Goal: Task Accomplishment & Management: Complete application form

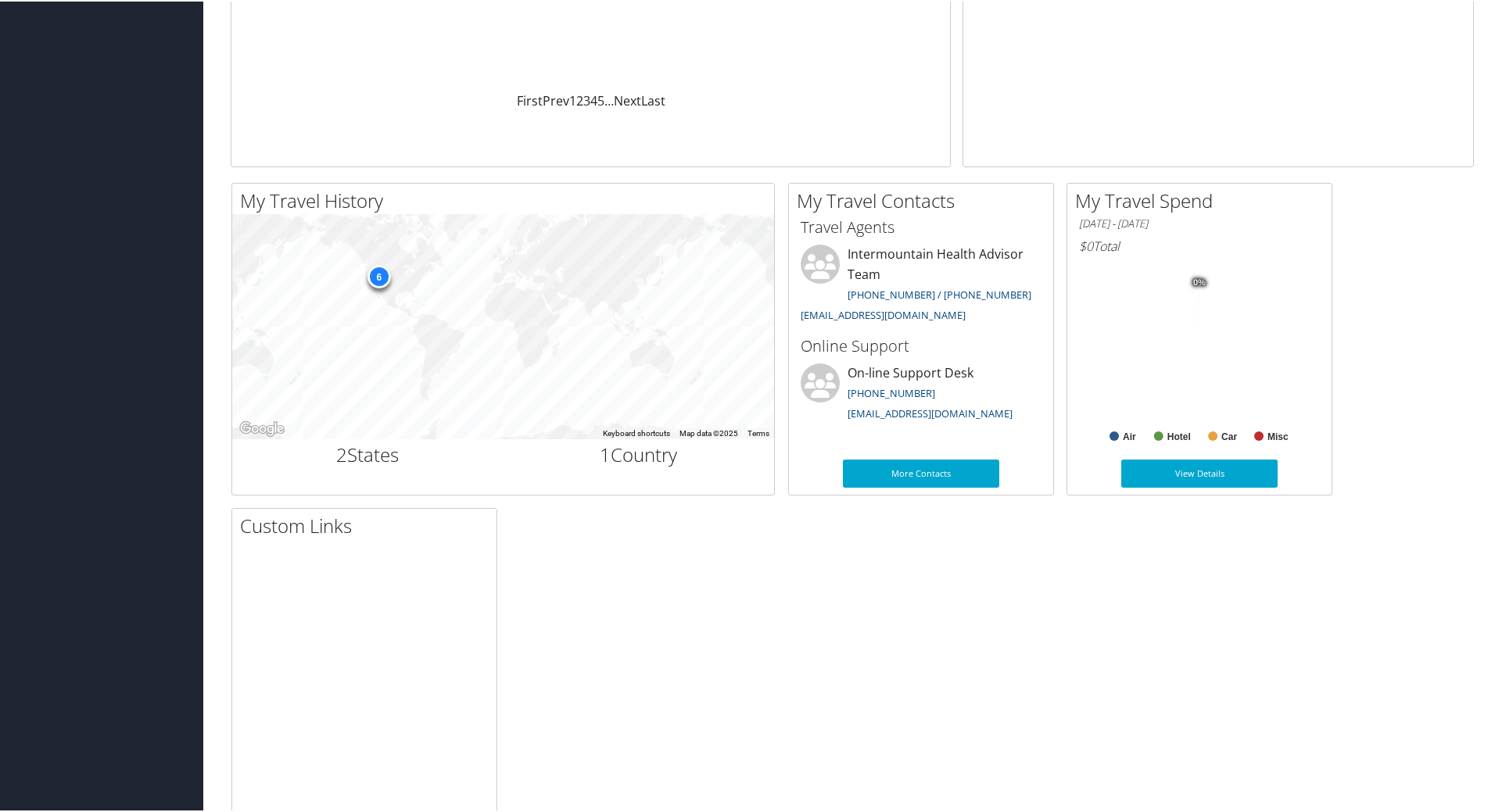
scroll to position [384, 0]
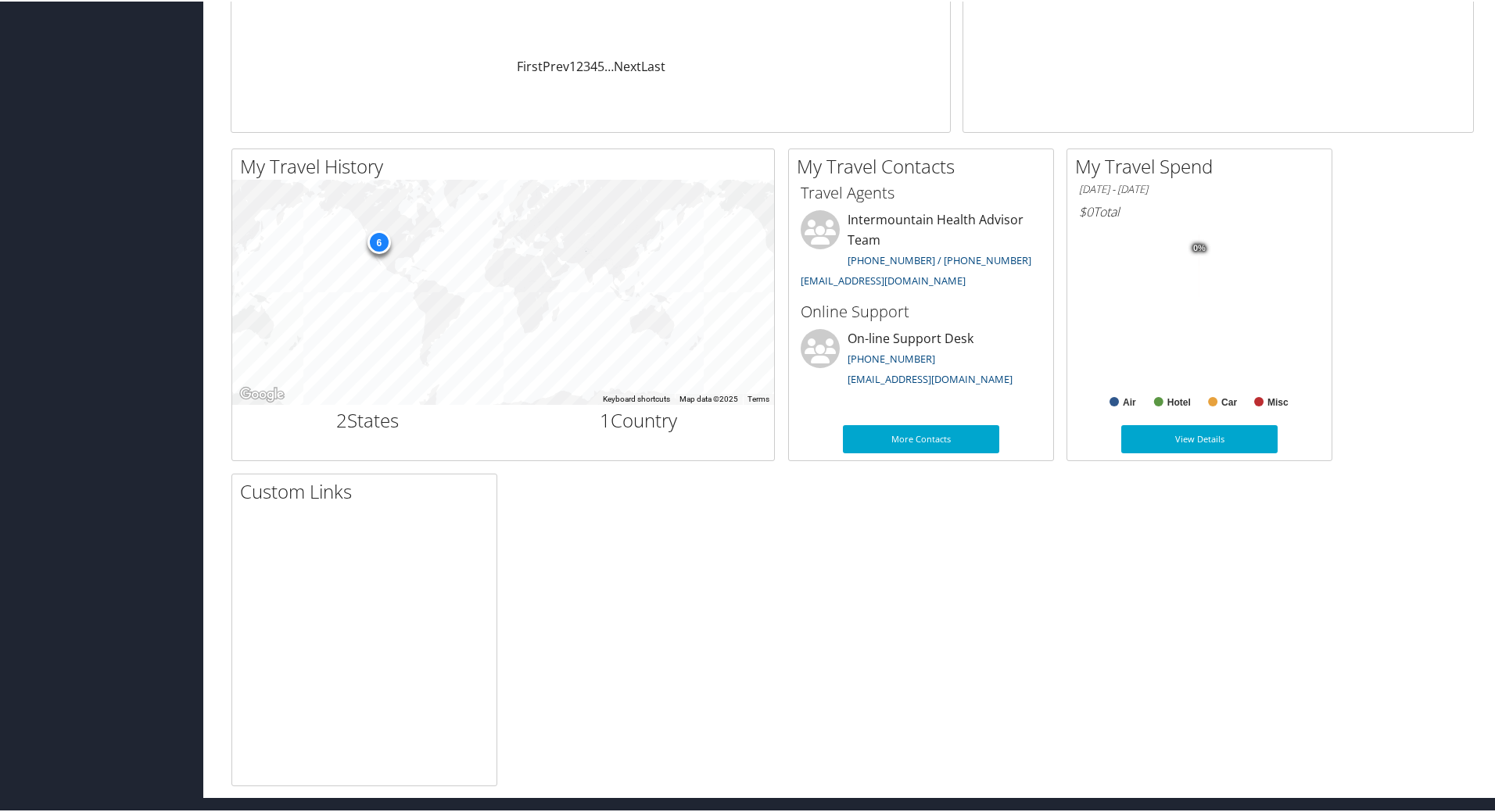
click at [1120, 538] on div "My Travel History Small Medium Large To navigate the map with touch gestures do…" at bounding box center [851, 466] width 1266 height 638
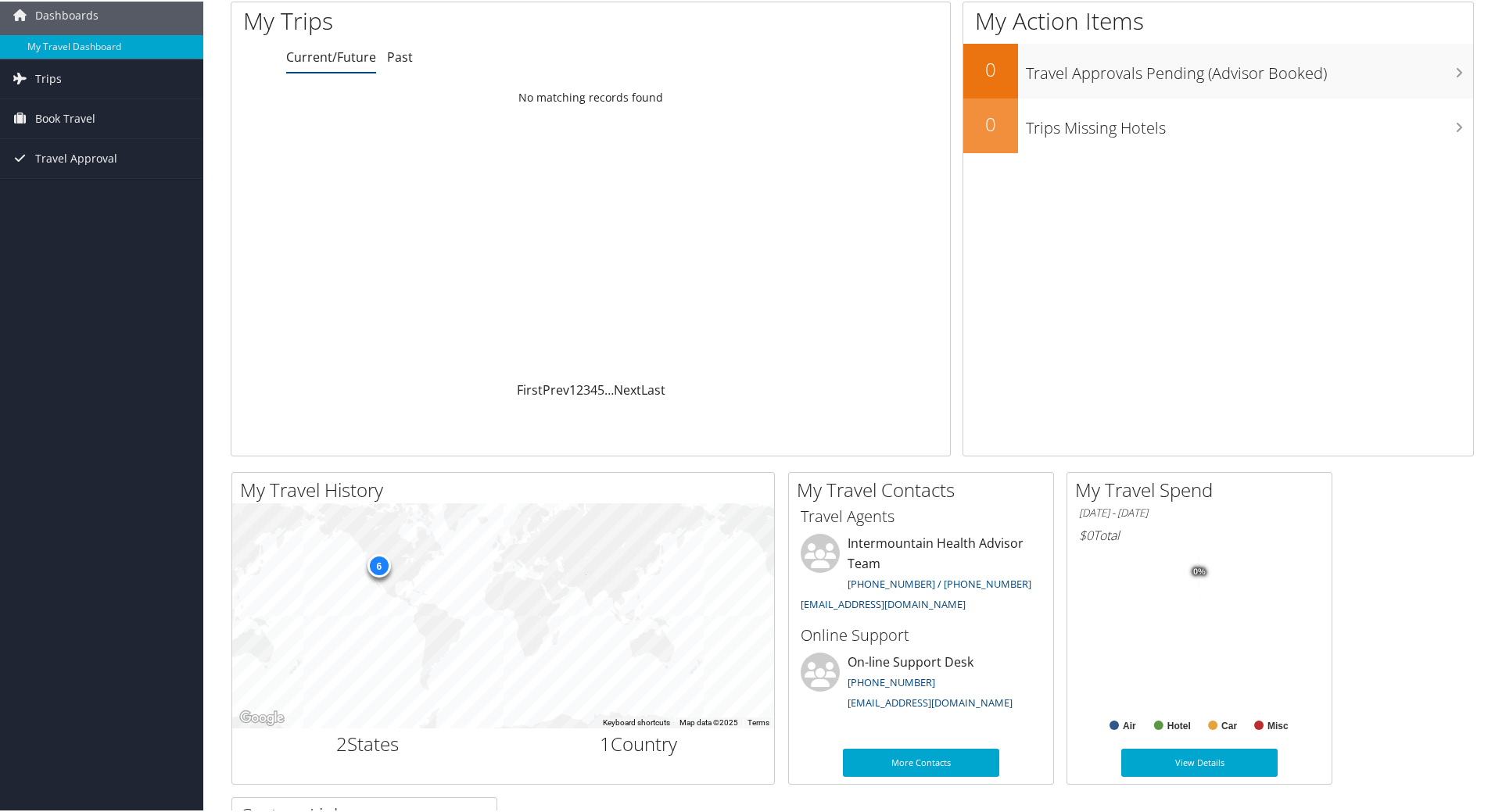
scroll to position [0, 0]
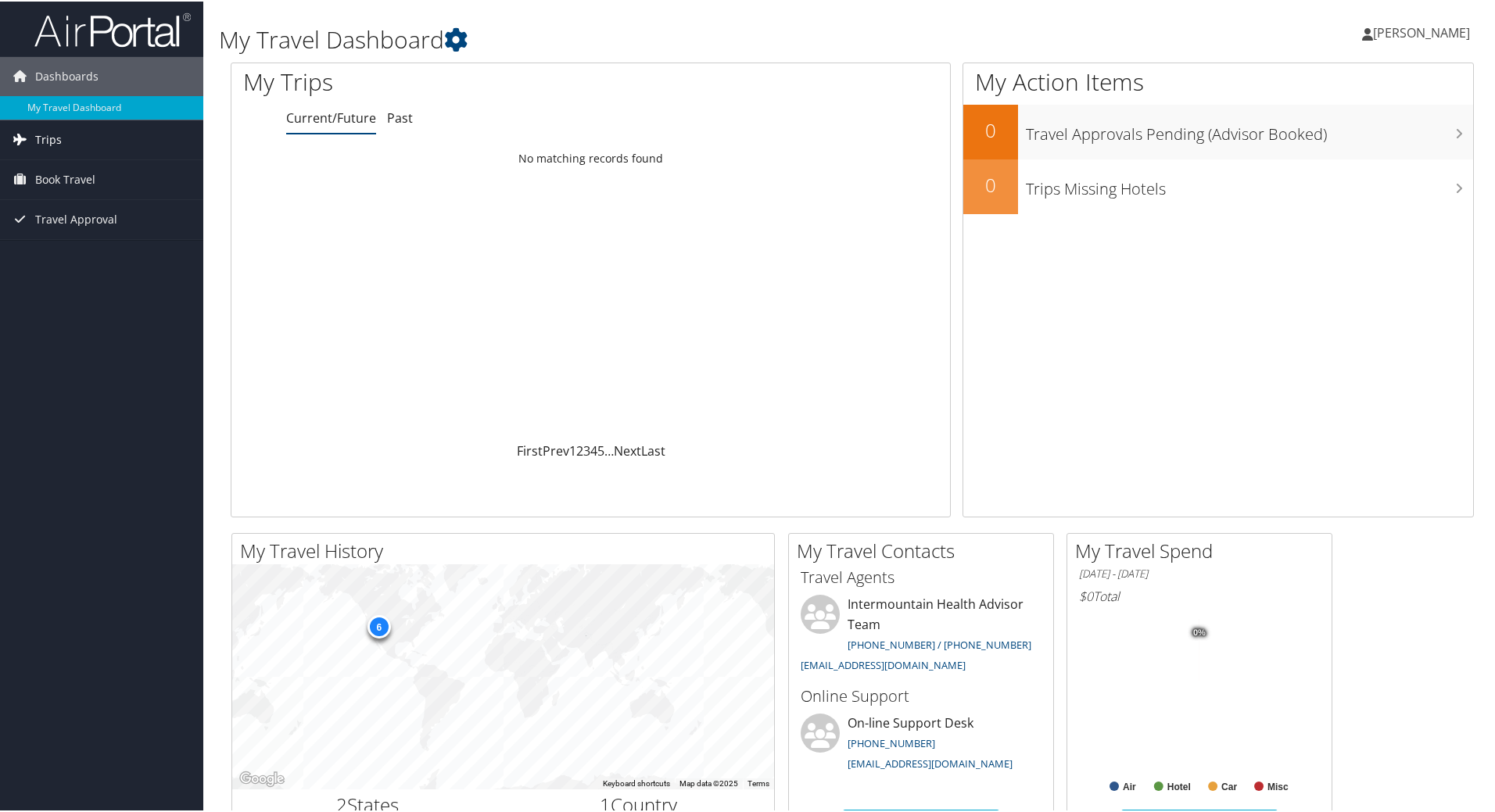
click at [44, 138] on span "Trips" at bounding box center [48, 138] width 27 height 39
click at [45, 168] on link "Current/Future Trips" at bounding box center [101, 169] width 203 height 23
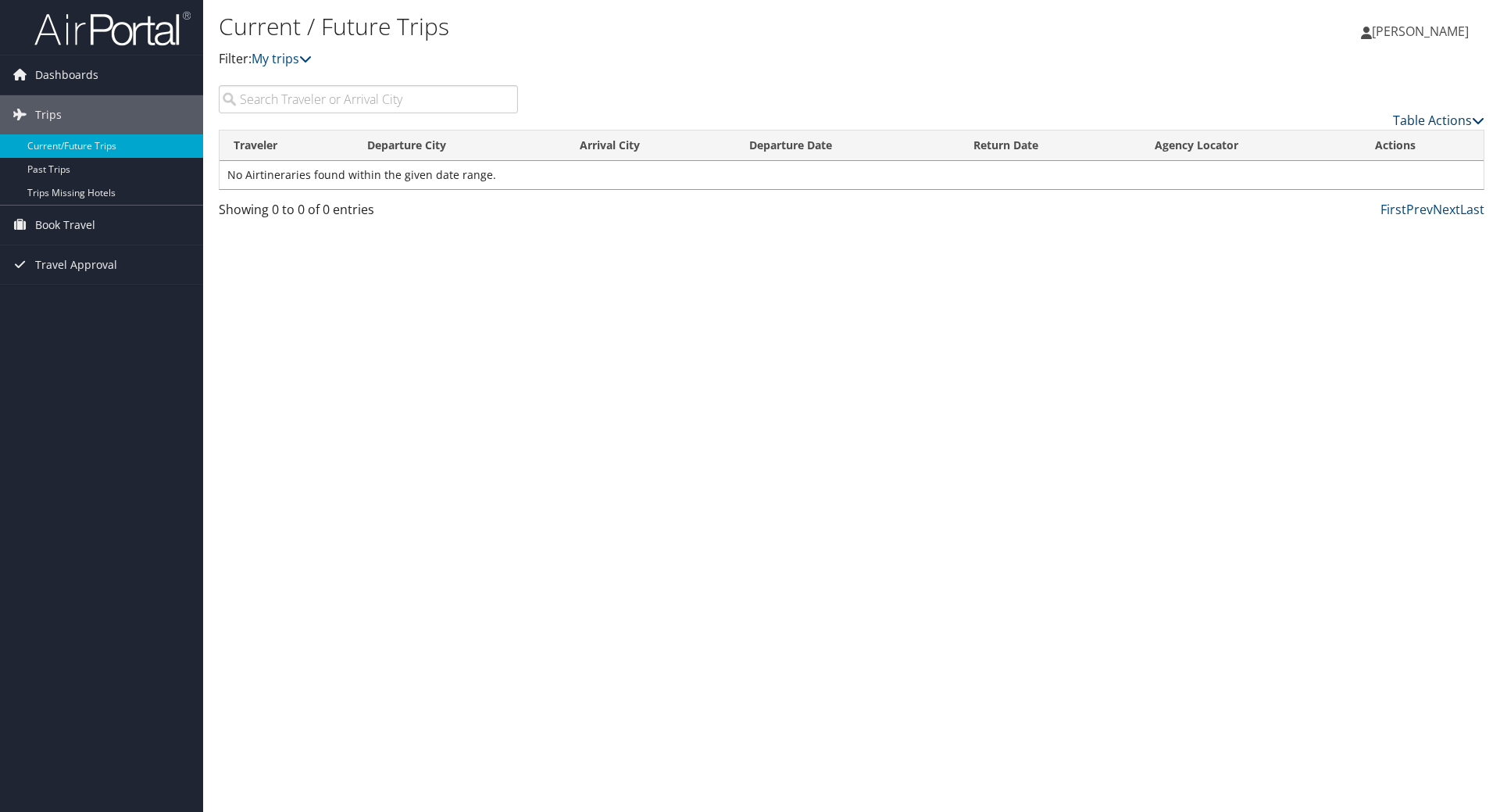
click at [1424, 119] on link "Table Actions" at bounding box center [1439, 120] width 92 height 18
click at [444, 104] on div at bounding box center [750, 406] width 1500 height 812
click at [287, 99] on input "search" at bounding box center [368, 99] width 299 height 28
click at [435, 103] on input "Wendee Aguilar" at bounding box center [368, 99] width 299 height 28
type input "Wendee Aguilar"
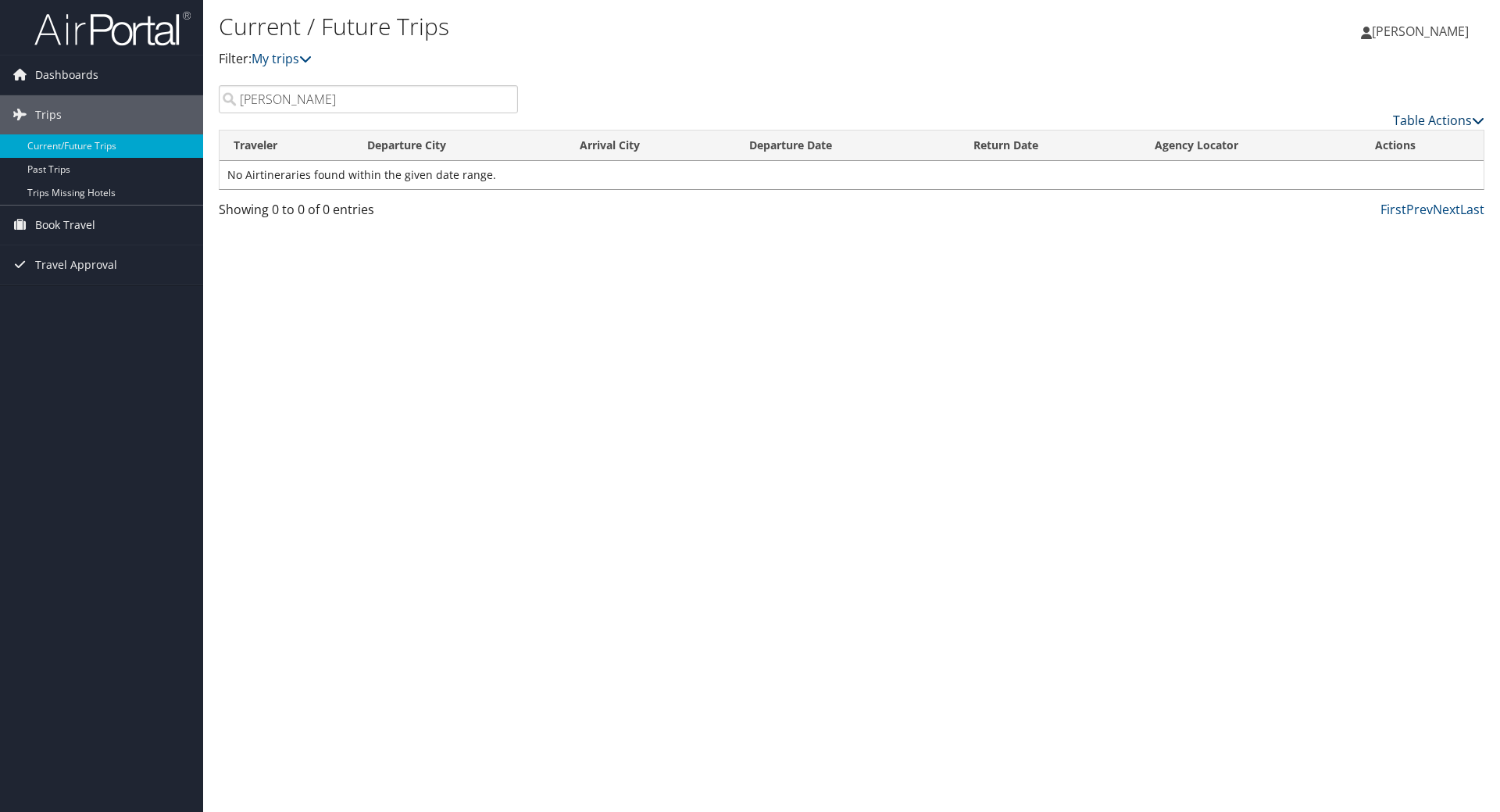
click at [1469, 119] on link "Table Actions" at bounding box center [1439, 120] width 92 height 18
drag, startPoint x: 1194, startPoint y: 275, endPoint x: 594, endPoint y: 190, distance: 606.0
click at [1193, 276] on div at bounding box center [750, 406] width 1500 height 812
click at [366, 102] on input "Wendee Aguilar" at bounding box center [368, 99] width 299 height 28
drag, startPoint x: 363, startPoint y: 102, endPoint x: 217, endPoint y: 104, distance: 146.0
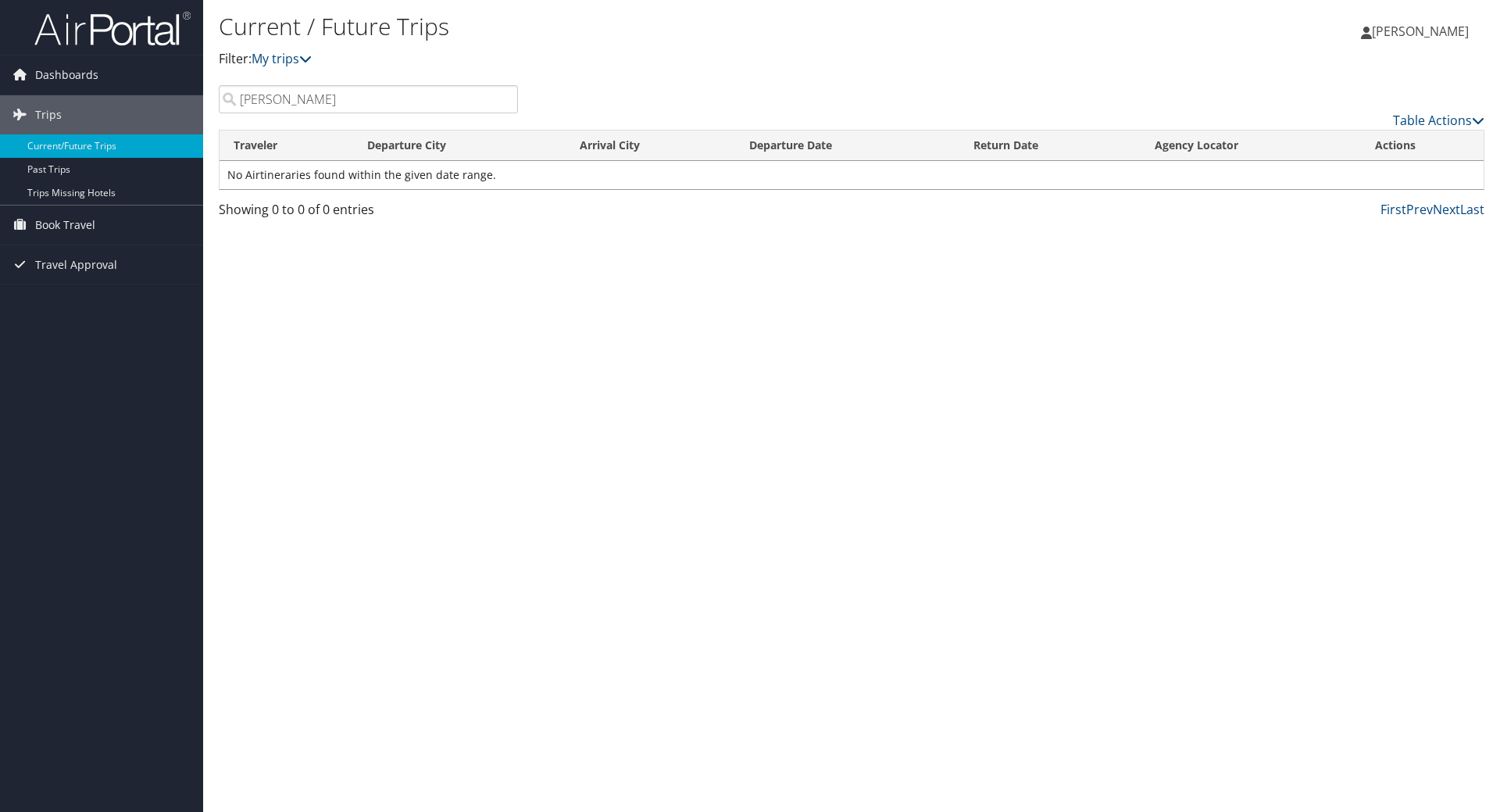
click at [217, 104] on div "Wendee Aguilar" at bounding box center [369, 99] width 323 height 28
click at [327, 102] on input "search" at bounding box center [368, 99] width 299 height 28
click at [92, 221] on span "Book Travel" at bounding box center [65, 225] width 60 height 39
click at [81, 260] on link "Agent Booking Request" at bounding box center [101, 256] width 203 height 23
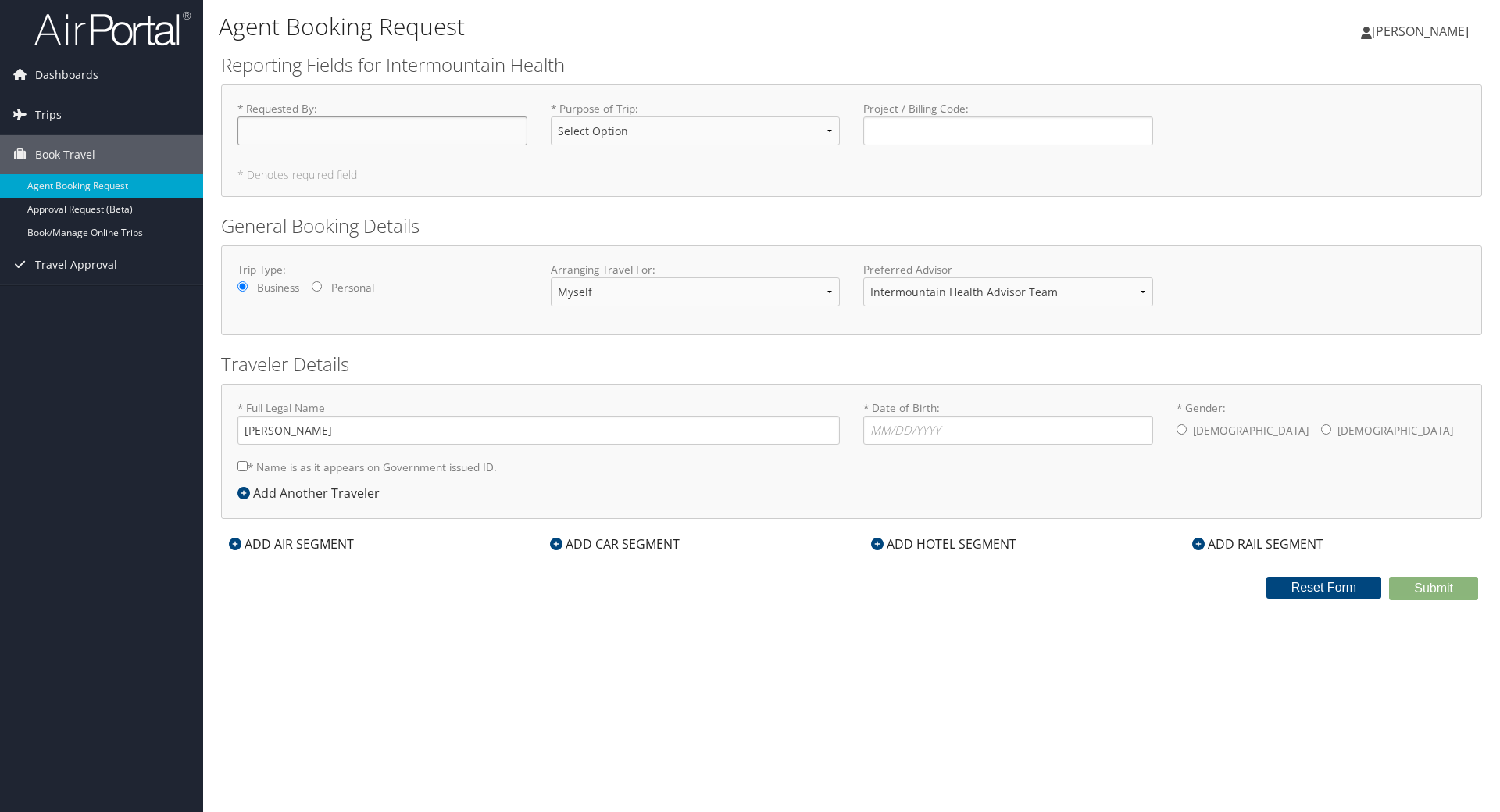
click at [365, 128] on input "* Requested By : Required" at bounding box center [382, 131] width 290 height 29
type input "[PERSON_NAME]"
click at [601, 122] on select "Select Option 3rd Party Reimbursable Business CME Conf or Education Groups Pers…" at bounding box center [695, 131] width 290 height 29
click at [551, 117] on select "Select Option 3rd Party Reimbursable Business CME Conf or Education Groups Pers…" at bounding box center [695, 131] width 290 height 29
click at [573, 132] on select "Select Option 3rd Party Reimbursable Business CME Conf or Education Groups Pers…" at bounding box center [695, 131] width 290 height 29
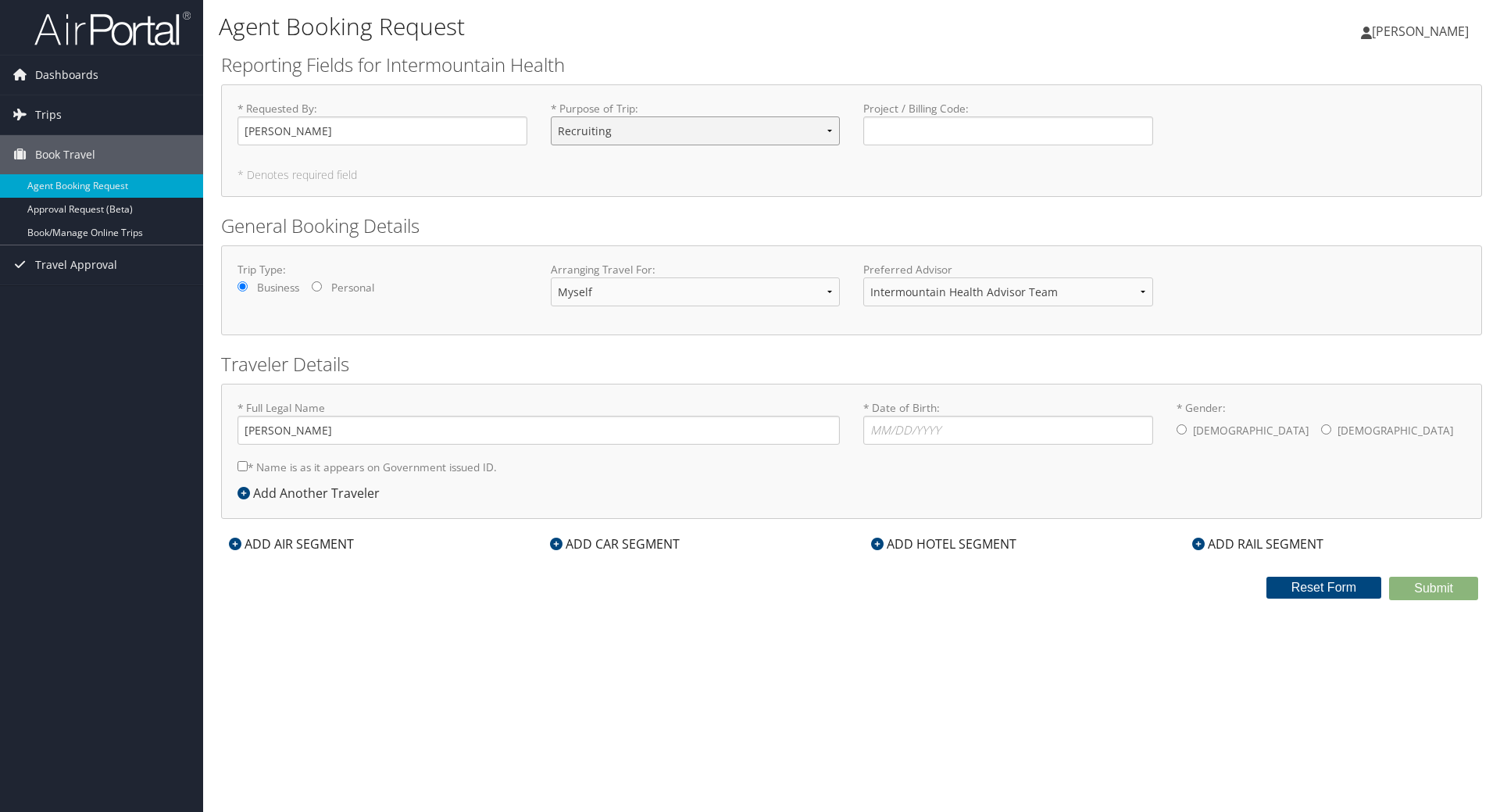
select select "Business"
click at [551, 117] on select "Select Option 3rd Party Reimbursable Business CME Conf or Education Groups Pers…" at bounding box center [695, 131] width 290 height 29
click at [669, 293] on select "Myself Another Traveler Guest Traveler" at bounding box center [695, 292] width 290 height 29
select select "another"
click at [551, 278] on select "Myself Another Traveler Guest Traveler" at bounding box center [695, 292] width 290 height 29
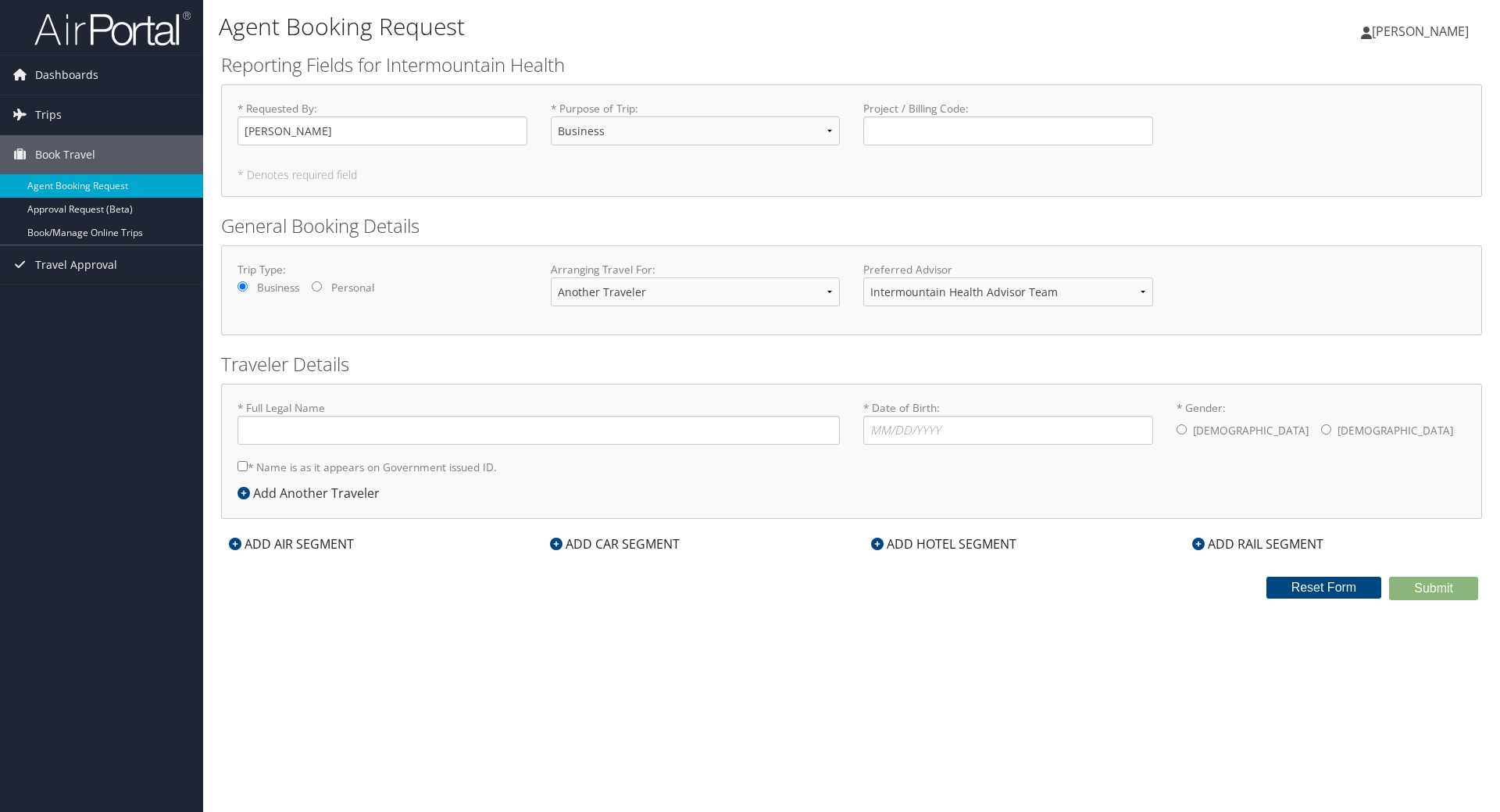
click at [669, 613] on div "Agent Booking Request Harmony Lowenstein Harmony Lowenstein My Settings Travel …" at bounding box center [851, 406] width 1297 height 812
click at [313, 431] on input "* Full Legal Name" at bounding box center [539, 430] width 603 height 29
type input "Wendee Ann Aguilar"
drag, startPoint x: 890, startPoint y: 431, endPoint x: 936, endPoint y: 425, distance: 46.4
click at [890, 431] on input "* Date of Birth: Invalid Date" at bounding box center [1008, 430] width 290 height 29
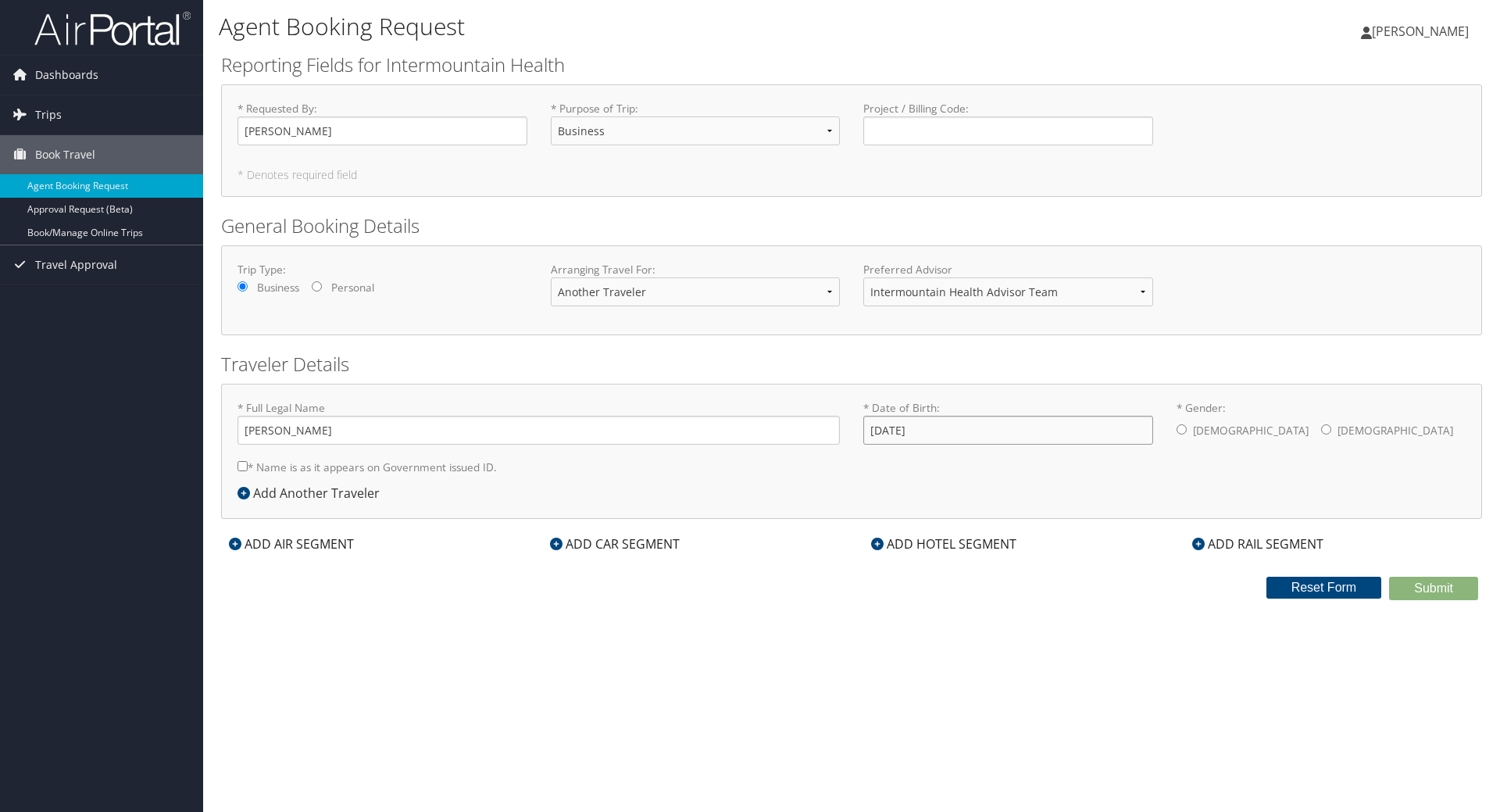
type input "04/29/1971"
click at [1321, 428] on input "* Gender: Male Female" at bounding box center [1326, 429] width 10 height 10
radio input "true"
click at [242, 465] on input "* Name is as it appears on Government issued ID." at bounding box center [243, 466] width 10 height 10
checkbox input "true"
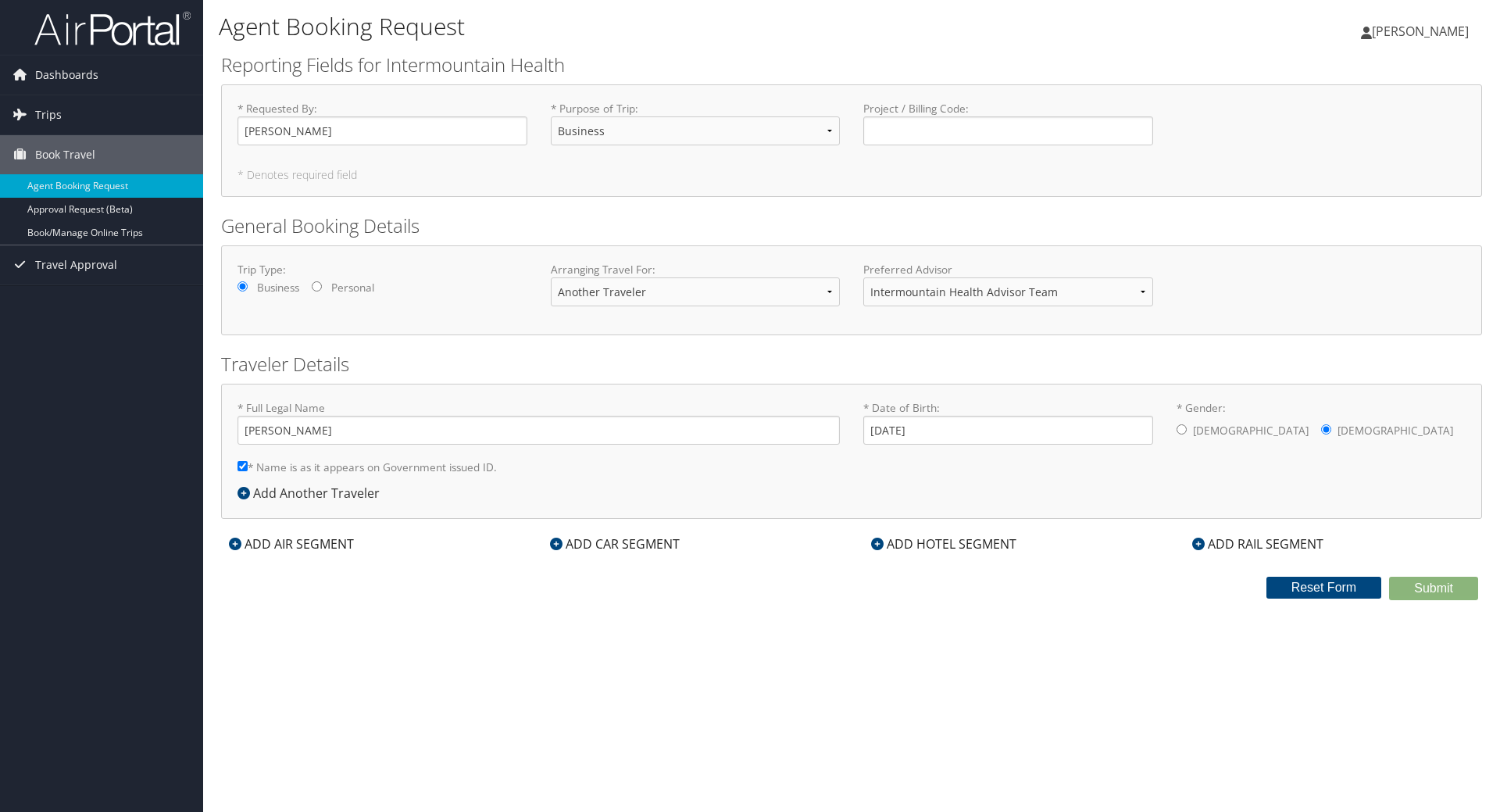
click at [563, 473] on div "* Full Legal Name Wendee Ann Aguilar * Name is as it appears on Government issu…" at bounding box center [539, 442] width 626 height 83
click at [592, 657] on div "Agent Booking Request Harmony Lowenstein Harmony Lowenstein My Settings Travel …" at bounding box center [851, 406] width 1297 height 812
click at [243, 494] on icon at bounding box center [244, 493] width 13 height 13
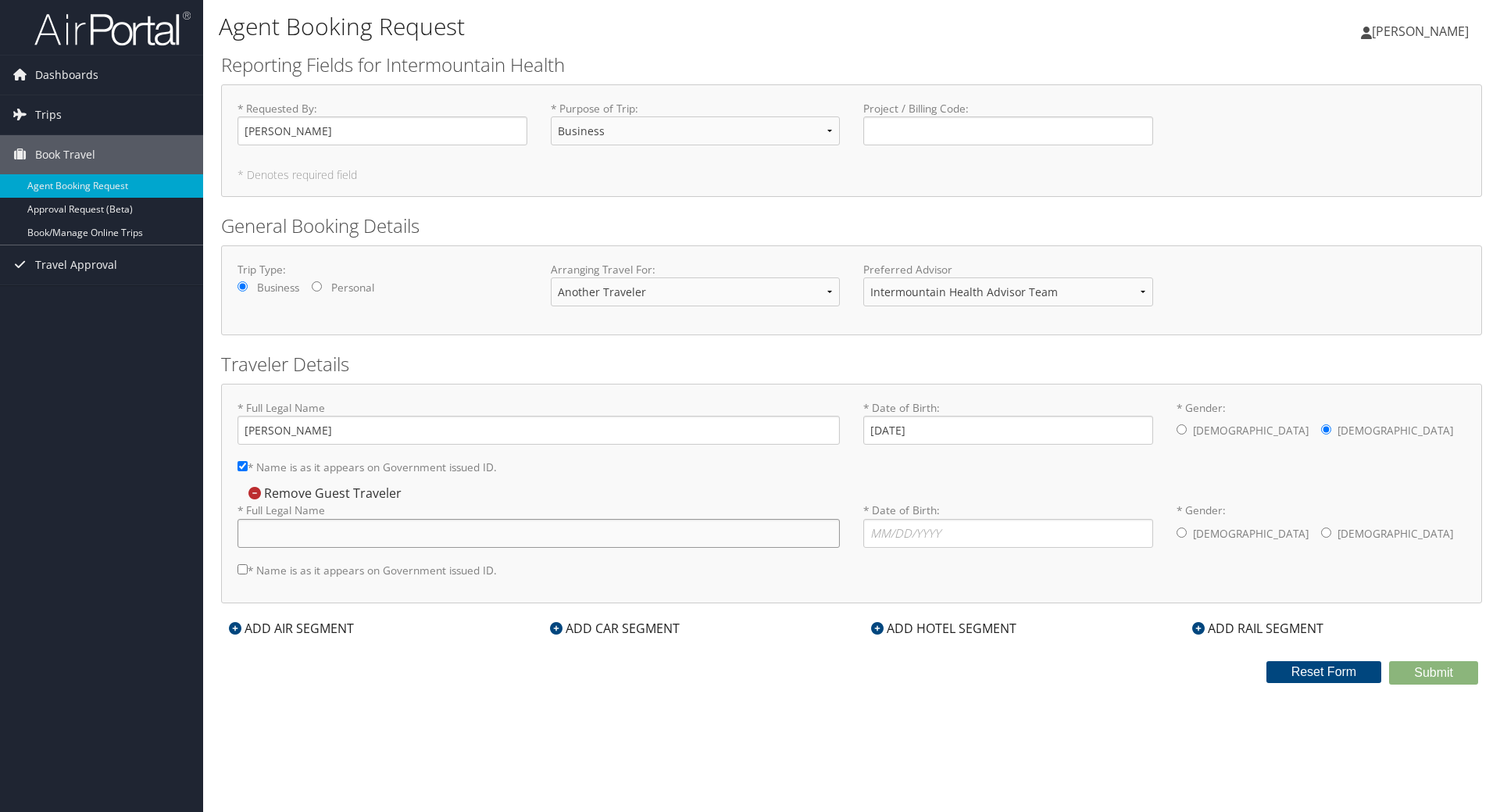
click at [357, 540] on input "* Full Legal Name" at bounding box center [539, 532] width 603 height 29
type input "Katherine Marie Gjennestad"
click at [884, 531] on input "* Date of Birth: Invalid Date" at bounding box center [1008, 532] width 290 height 29
type input "09/04/1973"
drag, startPoint x: 273, startPoint y: 535, endPoint x: 349, endPoint y: 512, distance: 79.4
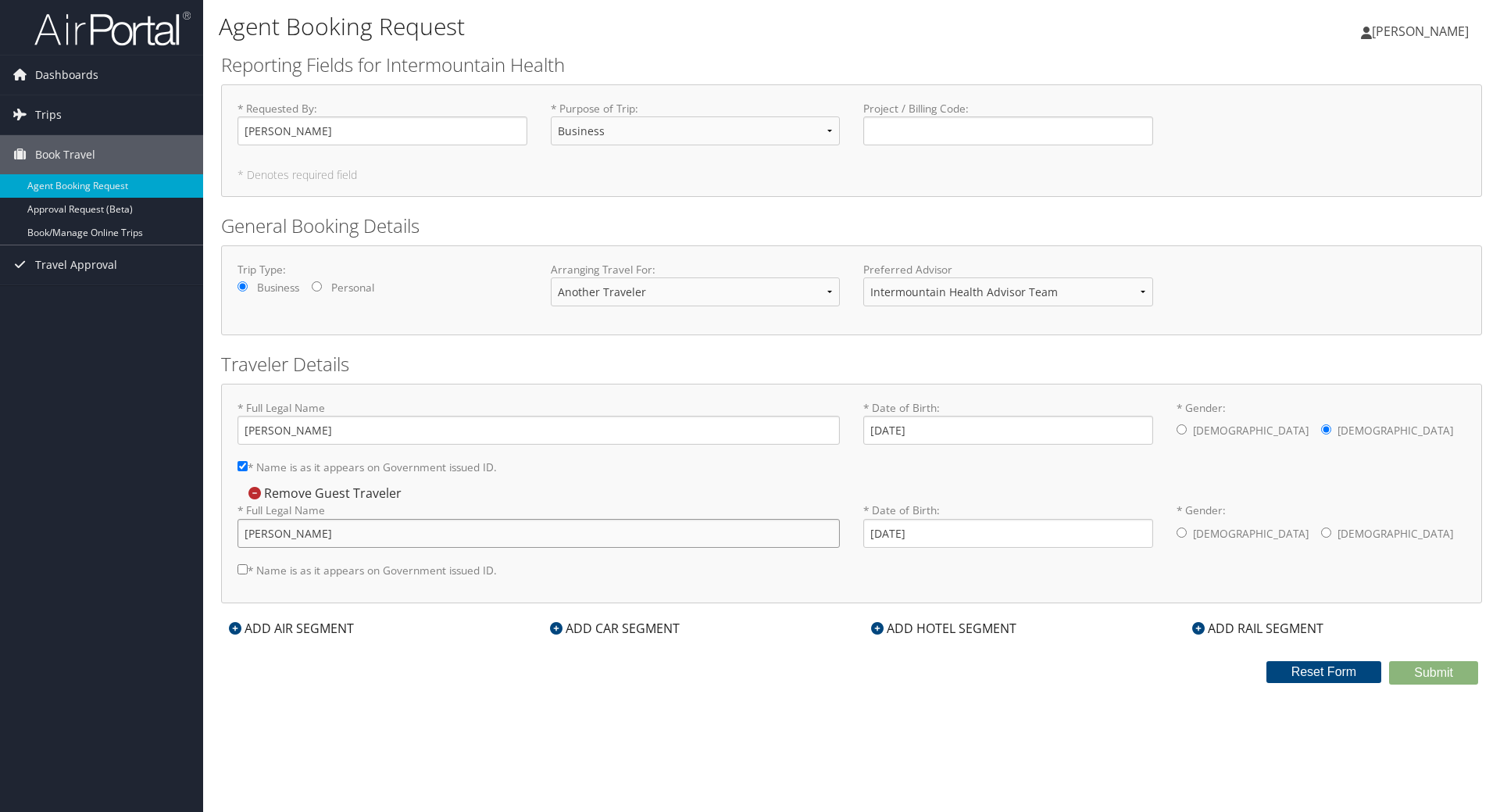
click at [273, 535] on input "Katherine Marie Gjennestad" at bounding box center [539, 532] width 603 height 29
type input "Kathrine Marie Gjennestad"
click at [244, 573] on input "* Name is as it appears on Government issued ID." at bounding box center [243, 568] width 10 height 10
checkbox input "true"
click at [1321, 535] on input "* Gender: Male Female" at bounding box center [1326, 532] width 10 height 10
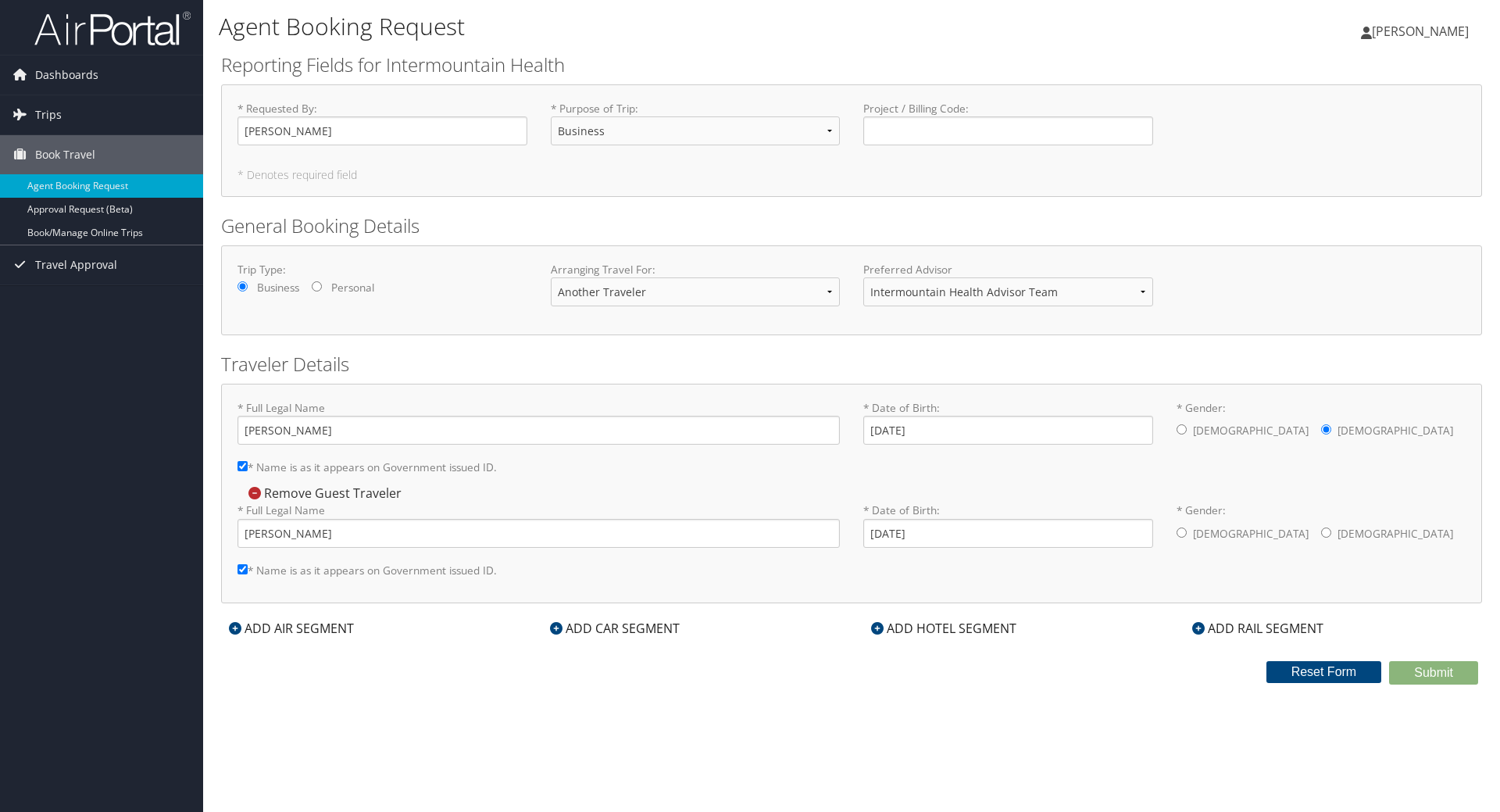
radio input "true"
click at [866, 714] on div "Agent Booking Request Harmony Lowenstein Harmony Lowenstein My Settings Travel …" at bounding box center [851, 406] width 1297 height 812
click at [731, 724] on div "Agent Booking Request Harmony Lowenstein Harmony Lowenstein My Settings Travel …" at bounding box center [851, 406] width 1297 height 812
click at [233, 629] on icon at bounding box center [235, 629] width 13 height 13
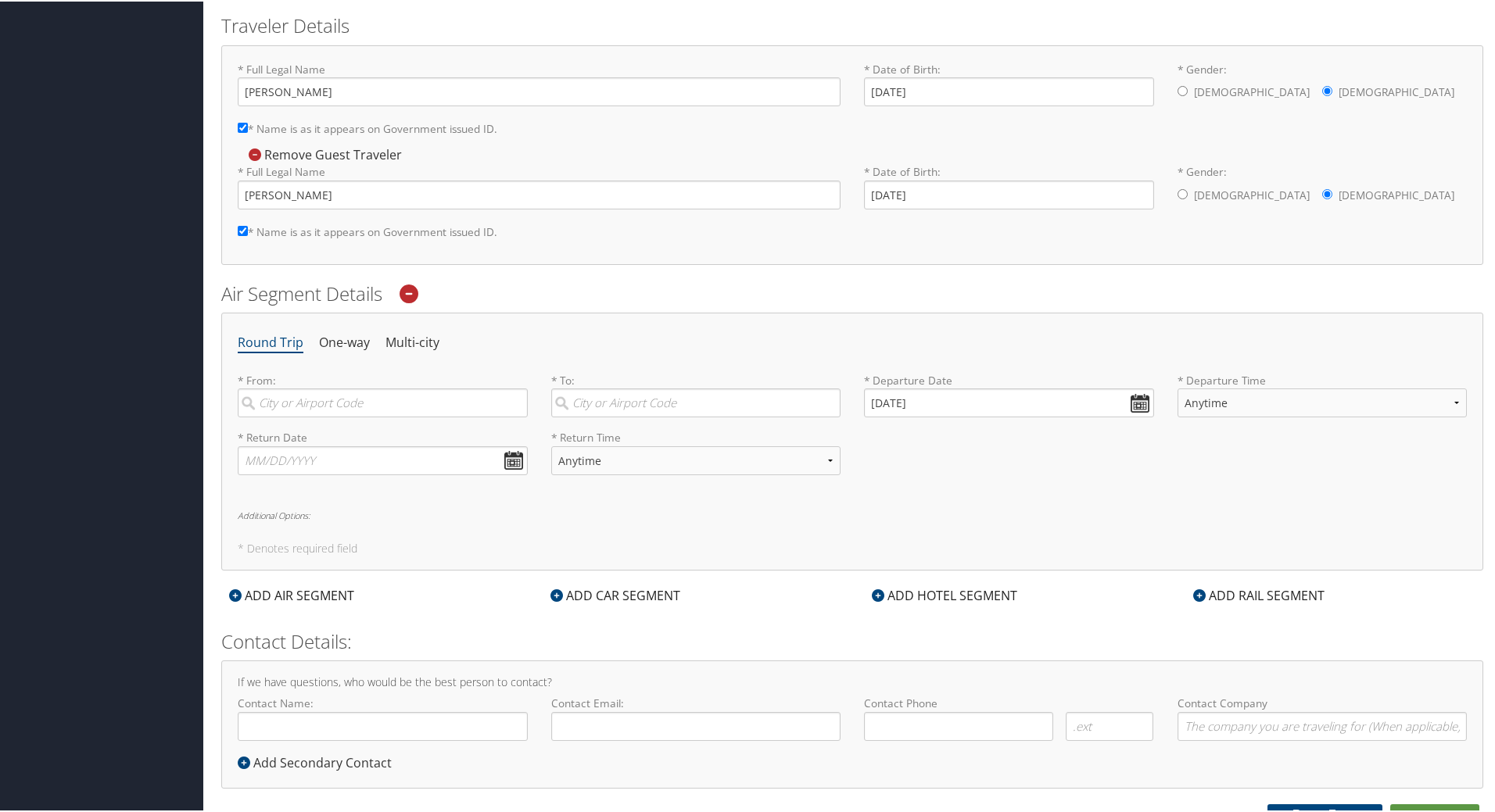
scroll to position [354, 0]
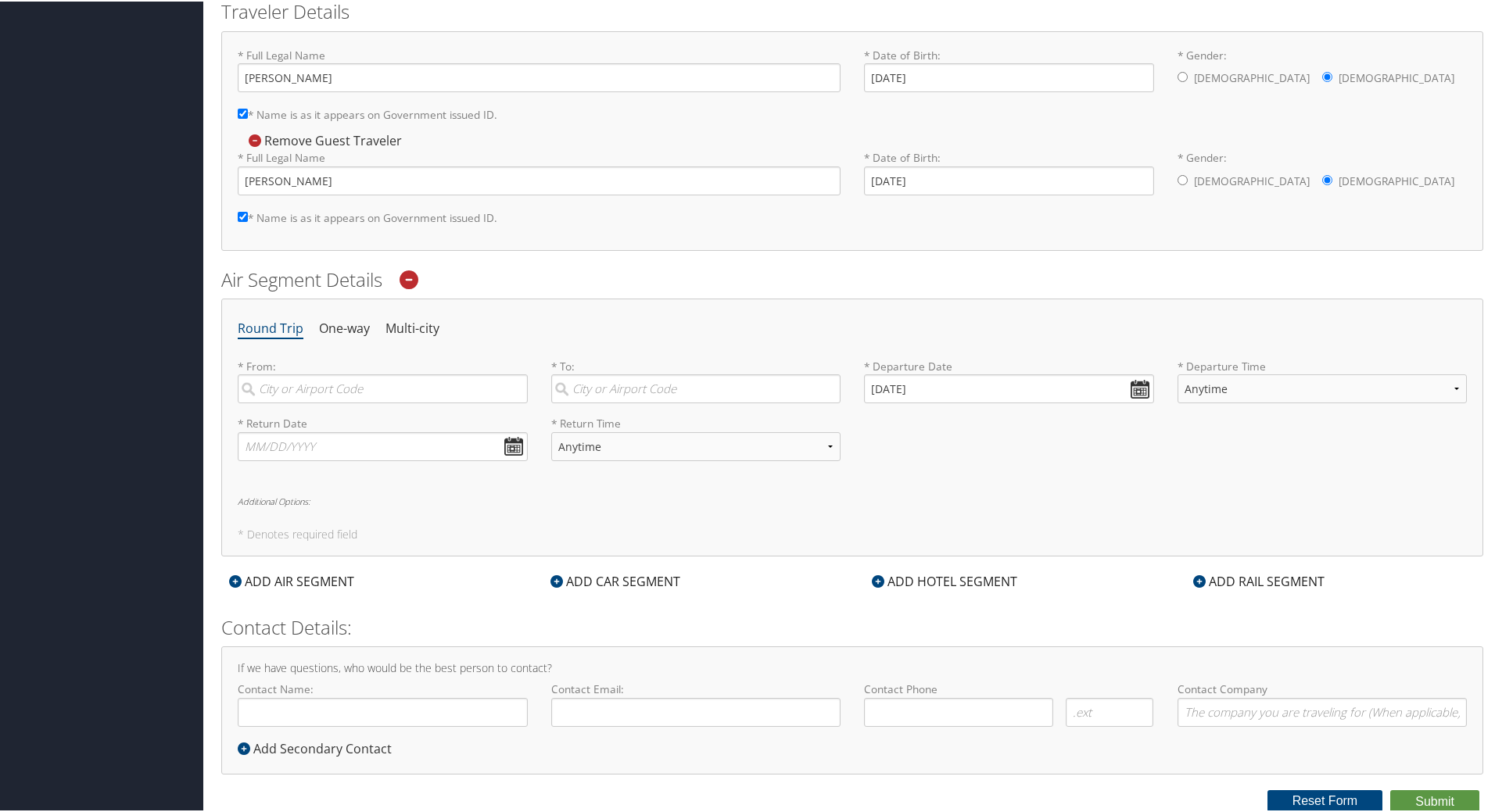
click at [232, 580] on icon at bounding box center [235, 580] width 13 height 13
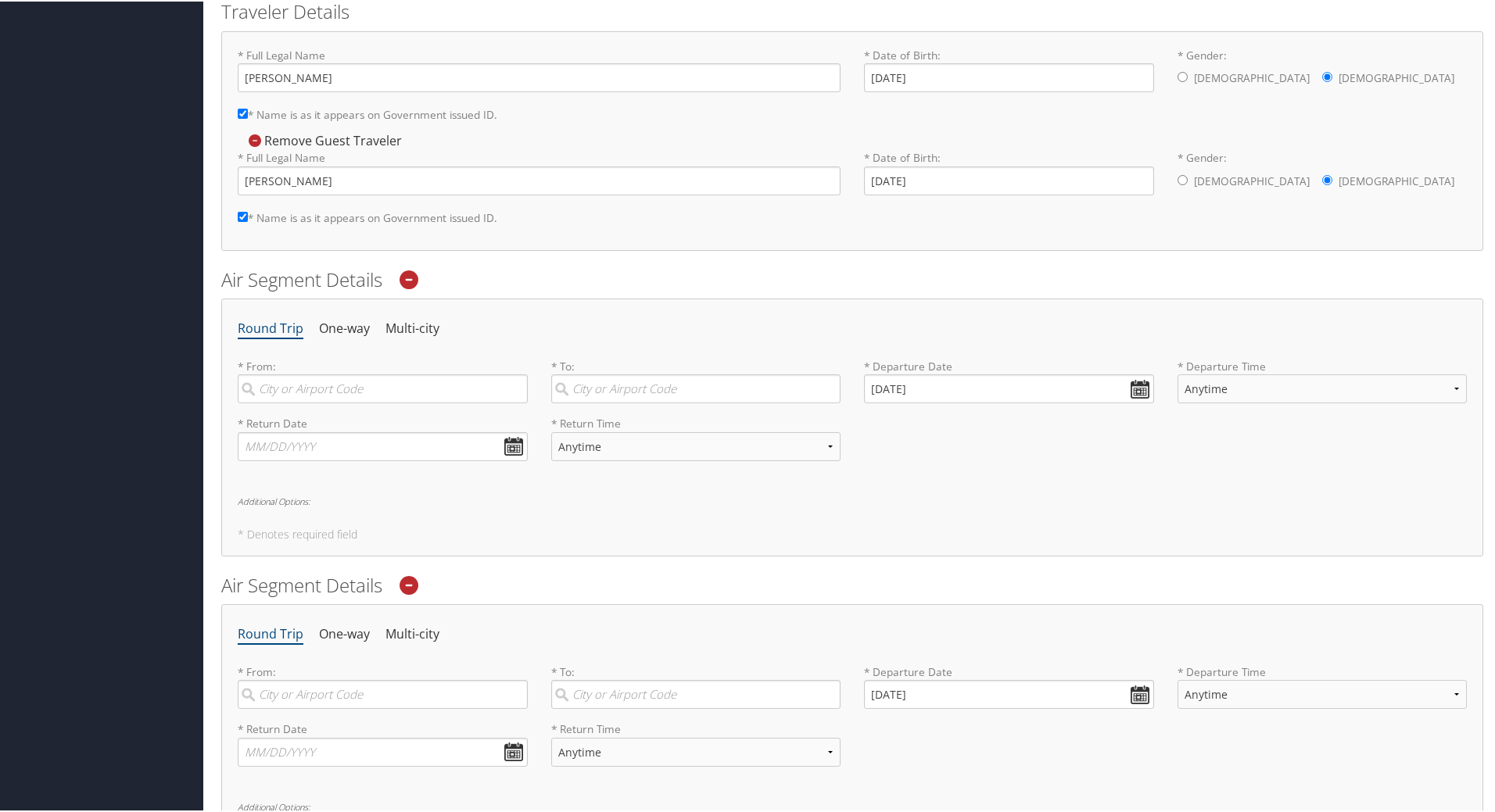
scroll to position [432, 0]
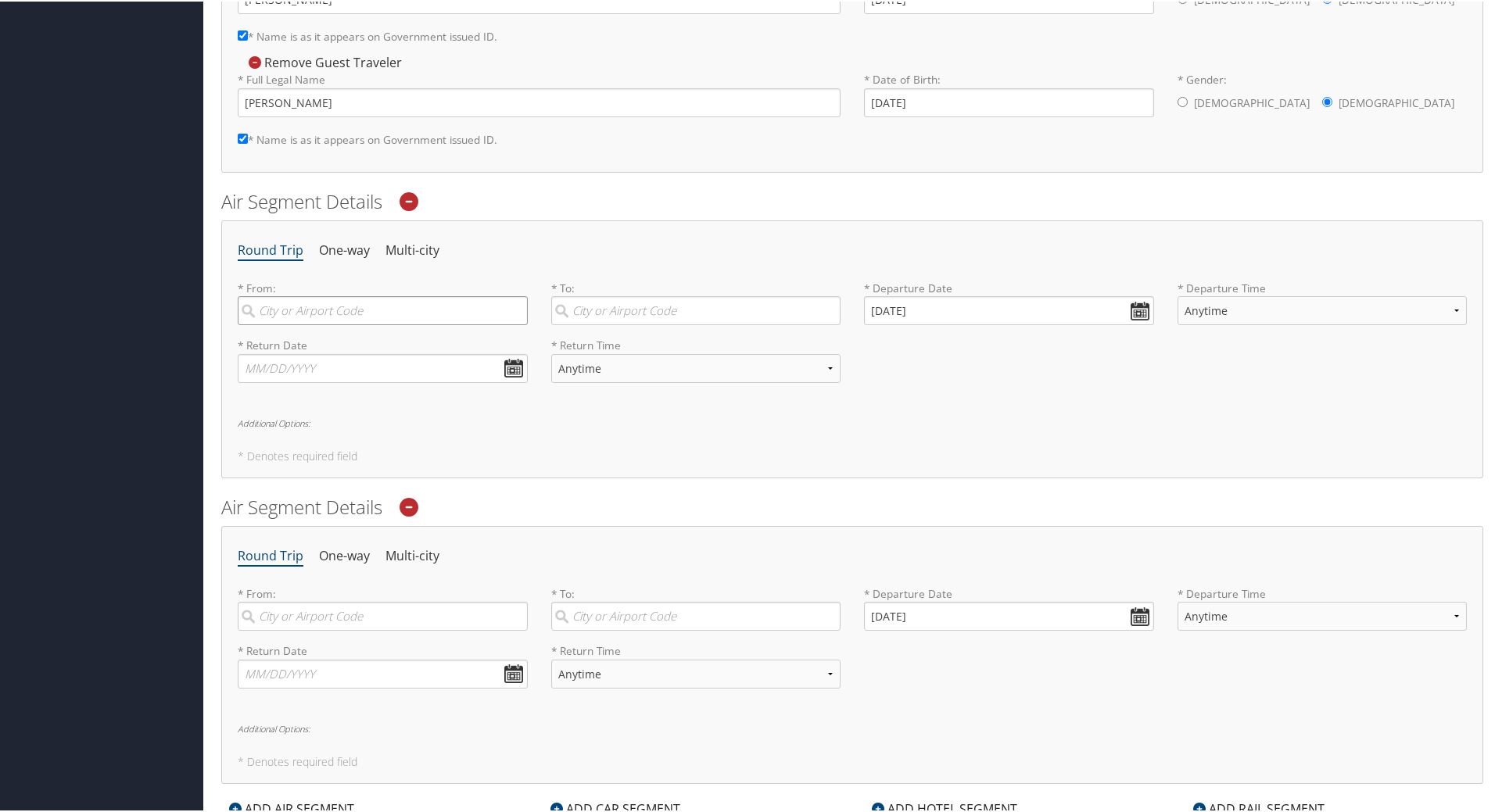
click at [360, 308] on input "search" at bounding box center [383, 308] width 290 height 29
click at [375, 349] on div "Salt Lake City (SLC Utah)" at bounding box center [384, 342] width 269 height 20
click at [375, 323] on input "slc" at bounding box center [383, 308] width 290 height 29
type input "Salt Lake City (SLC Utah)"
click at [623, 304] on input "search" at bounding box center [696, 308] width 290 height 29
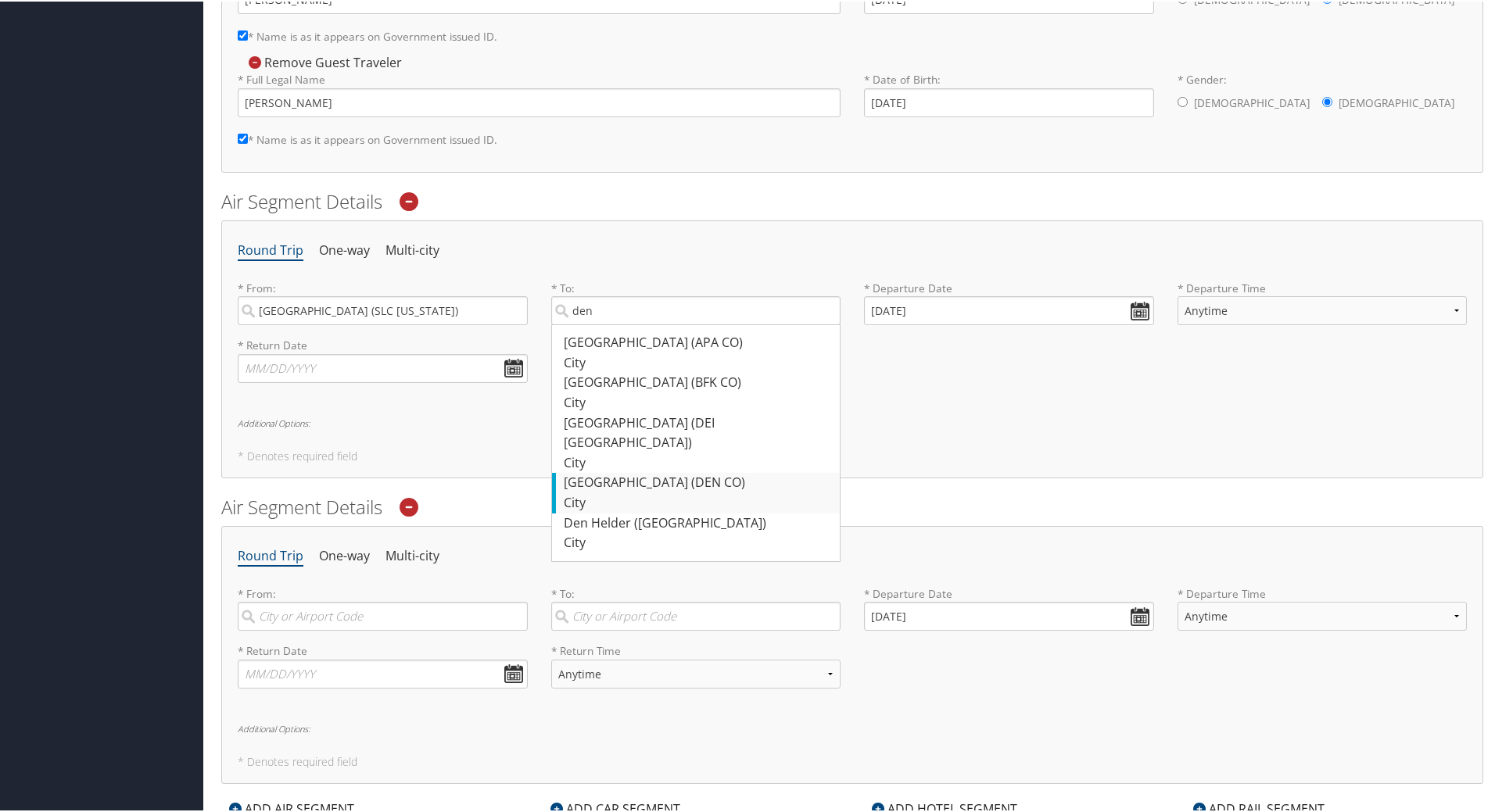
click at [629, 471] on div "Denver (DEN CO)" at bounding box center [697, 481] width 269 height 20
click at [629, 323] on input "den" at bounding box center [696, 308] width 290 height 29
type input "Denver (DEN CO)"
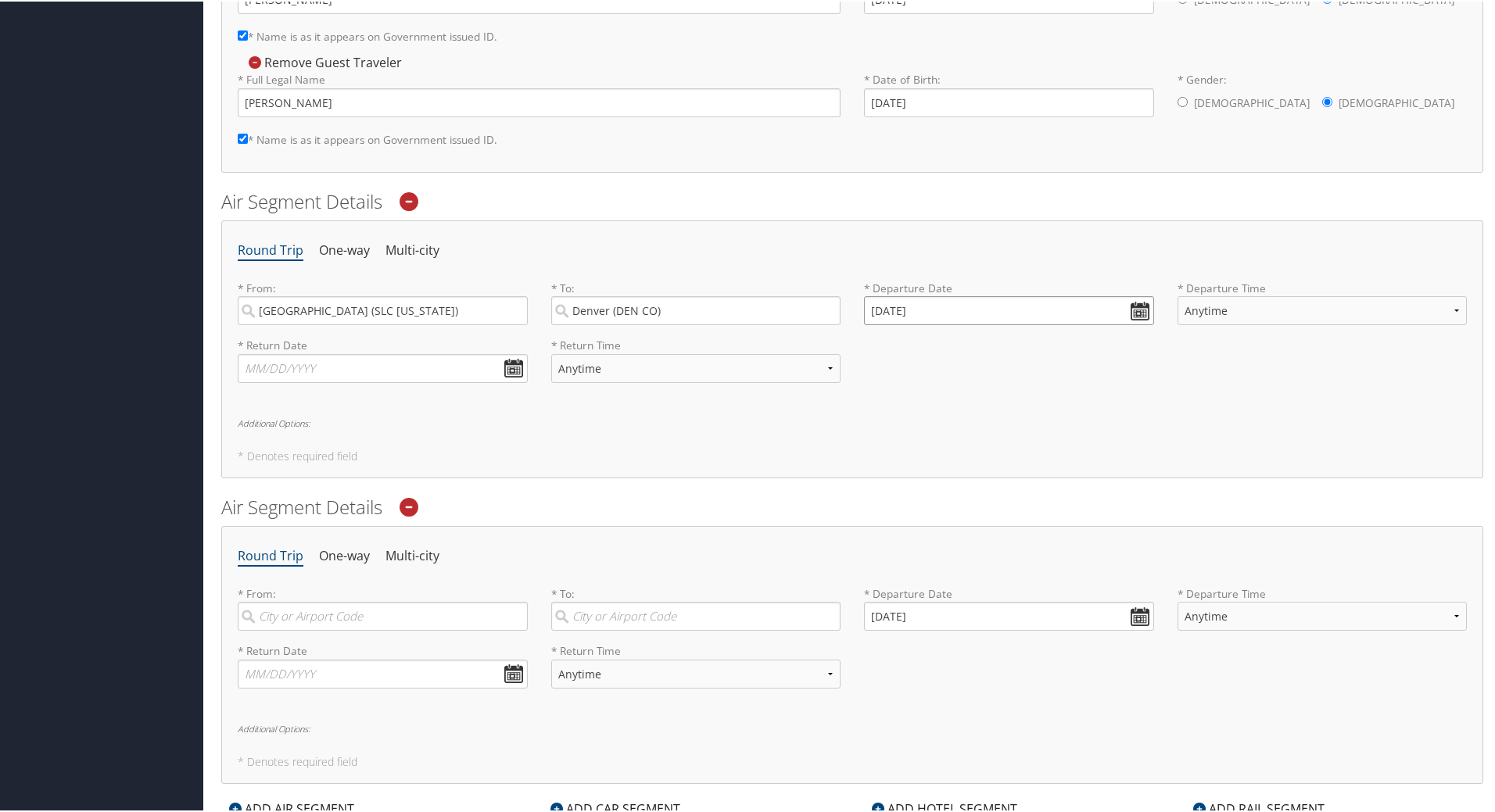
click at [1127, 312] on input "09/02/2025" at bounding box center [1009, 308] width 290 height 29
click at [990, 341] on th "Sep 2025" at bounding box center [949, 345] width 112 height 21
click at [1015, 344] on th at bounding box center [1018, 345] width 21 height 21
click at [910, 458] on td "20" at bounding box center [904, 458] width 21 height 21
type input "10/20/2025"
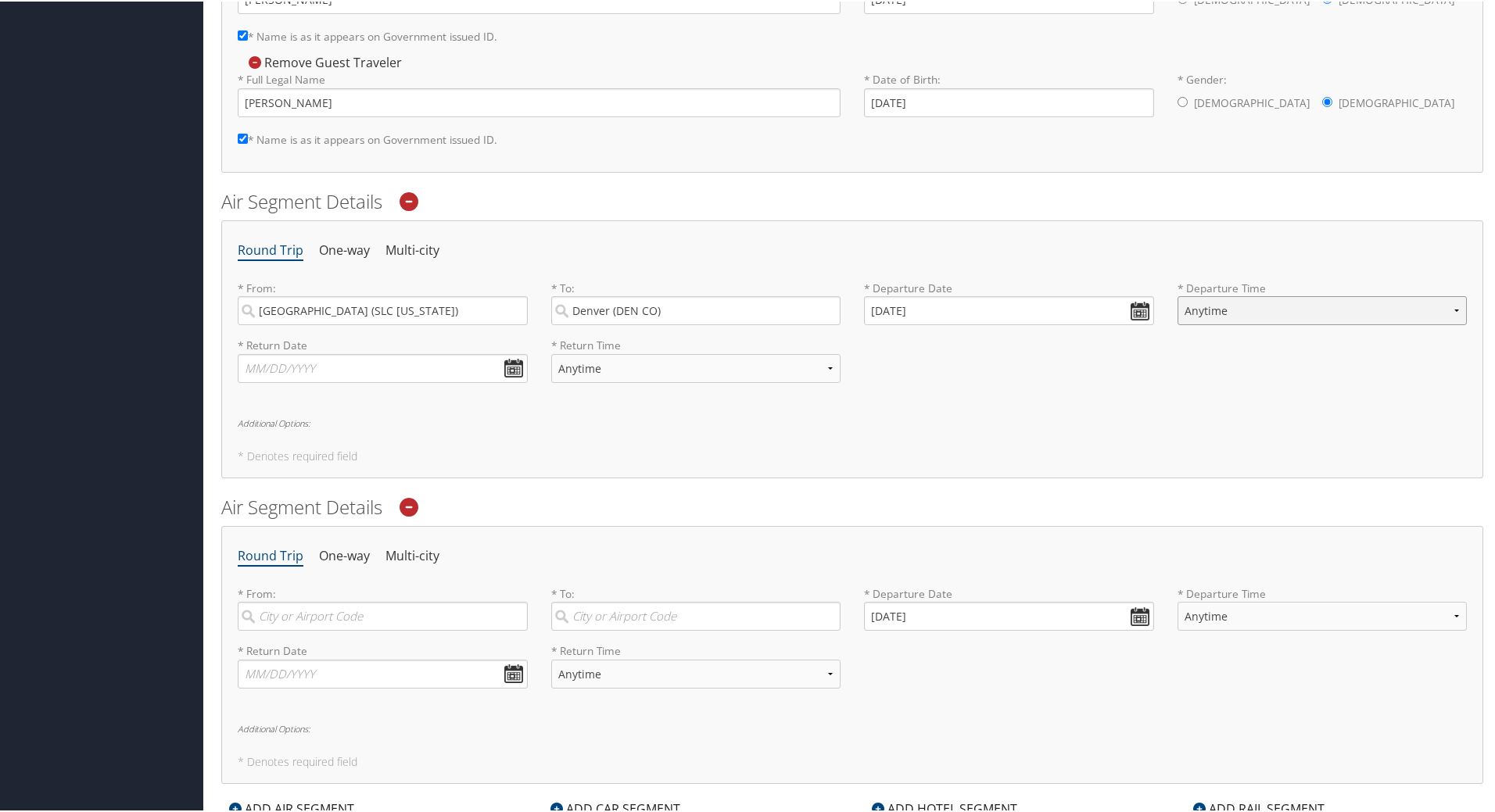
click at [1280, 313] on select "Anytime Early Morning (5AM-7AM) Morning (7AM-12PM) Afternoon (12PM-5PM) Evening…" at bounding box center [1322, 308] width 290 height 29
select select "10:00 AM"
click at [1177, 294] on select "Anytime Early Morning (5AM-7AM) Morning (7AM-12PM) Afternoon (12PM-5PM) Evening…" at bounding box center [1322, 308] width 290 height 29
click at [983, 443] on div "Round Trip One-way Multi-city * From: Salt Lake City (SLC Utah) Required * To: …" at bounding box center [852, 347] width 1262 height 257
click at [508, 366] on input "text" at bounding box center [383, 367] width 290 height 29
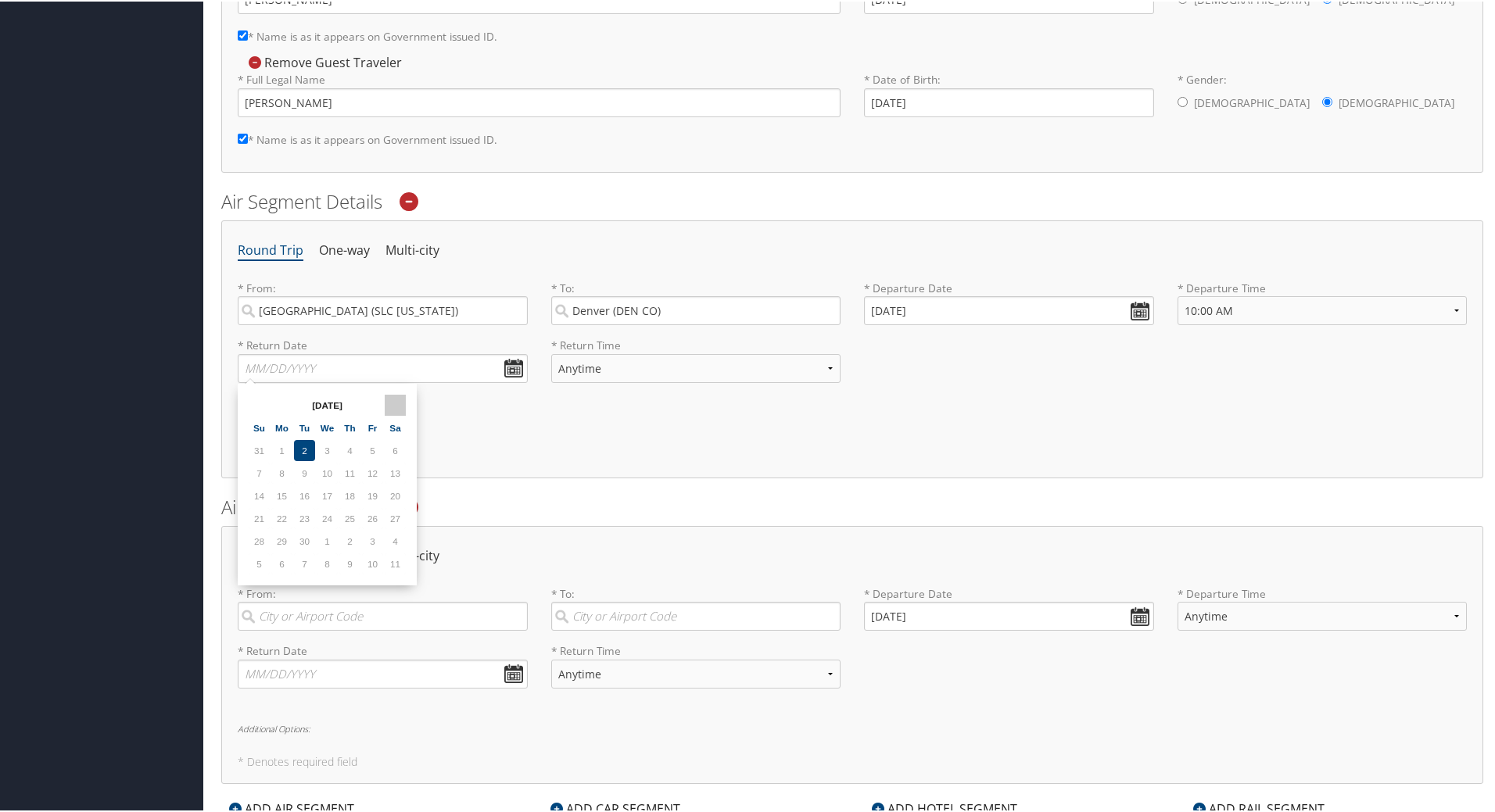
click at [384, 401] on th at bounding box center [395, 404] width 21 height 21
click at [323, 518] on td "22" at bounding box center [327, 517] width 21 height 21
type input "10/22/2025"
click at [796, 365] on select "Anytime Early Morning (5AM-7AM) Morning (7AM-12PM) Afternoon (12PM-5PM) Evening…" at bounding box center [696, 367] width 290 height 29
click at [551, 353] on select "Anytime Early Morning (5AM-7AM) Morning (7AM-12PM) Afternoon (12PM-5PM) Evening…" at bounding box center [696, 367] width 290 height 29
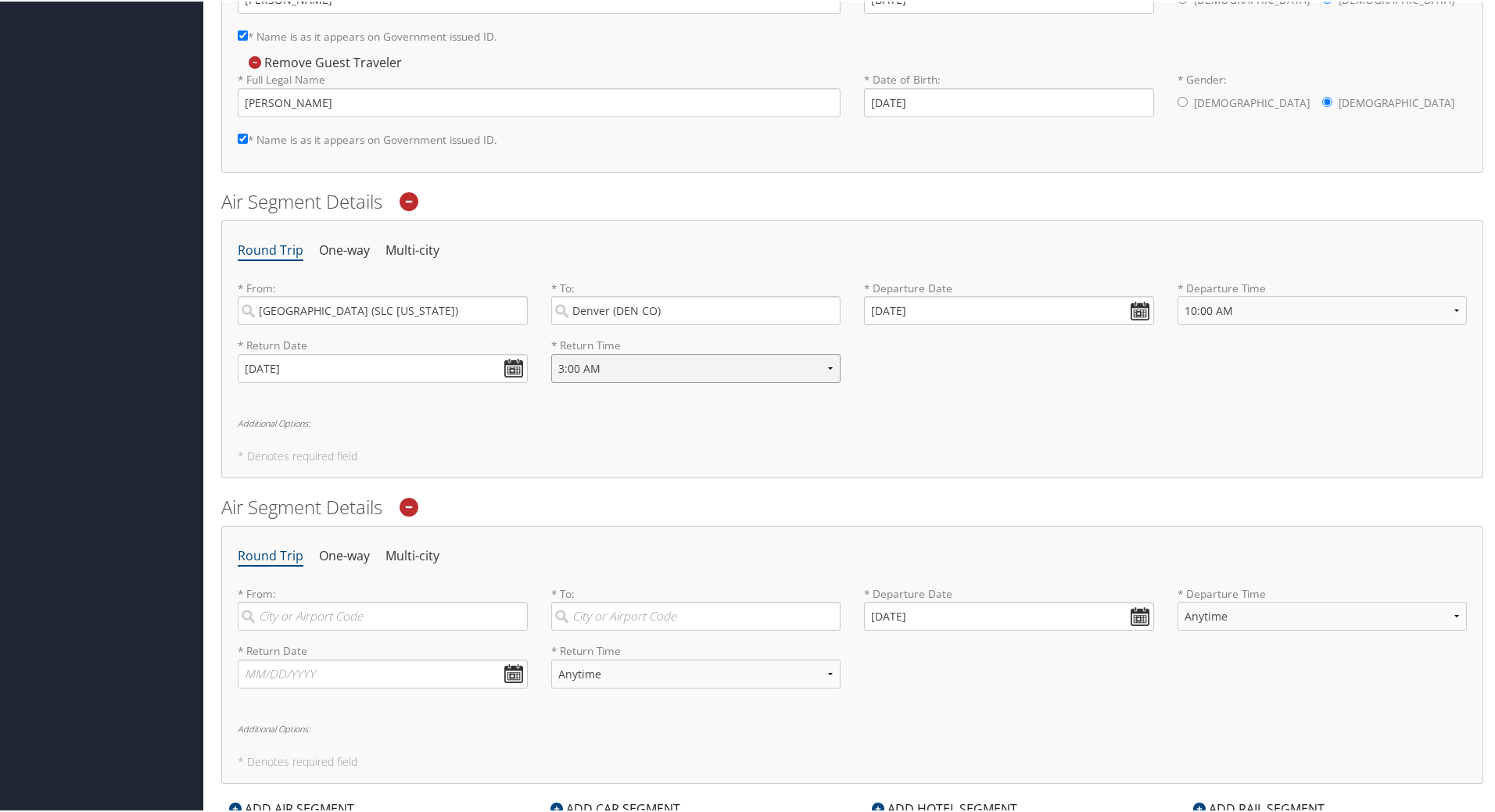
click at [814, 369] on select "Anytime Early Morning (5AM-7AM) Morning (7AM-12PM) Afternoon (12PM-5PM) Evening…" at bounding box center [696, 367] width 290 height 29
select select "3:00 PM"
click at [551, 353] on select "Anytime Early Morning (5AM-7AM) Morning (7AM-12PM) Afternoon (12PM-5PM) Evening…" at bounding box center [696, 367] width 290 height 29
click at [1031, 410] on div "Round Trip One-way Multi-city * From: Salt Lake City (SLC Utah) Required * To: …" at bounding box center [852, 347] width 1262 height 257
click at [318, 419] on h6 "Additional Options:" at bounding box center [852, 421] width 1229 height 8
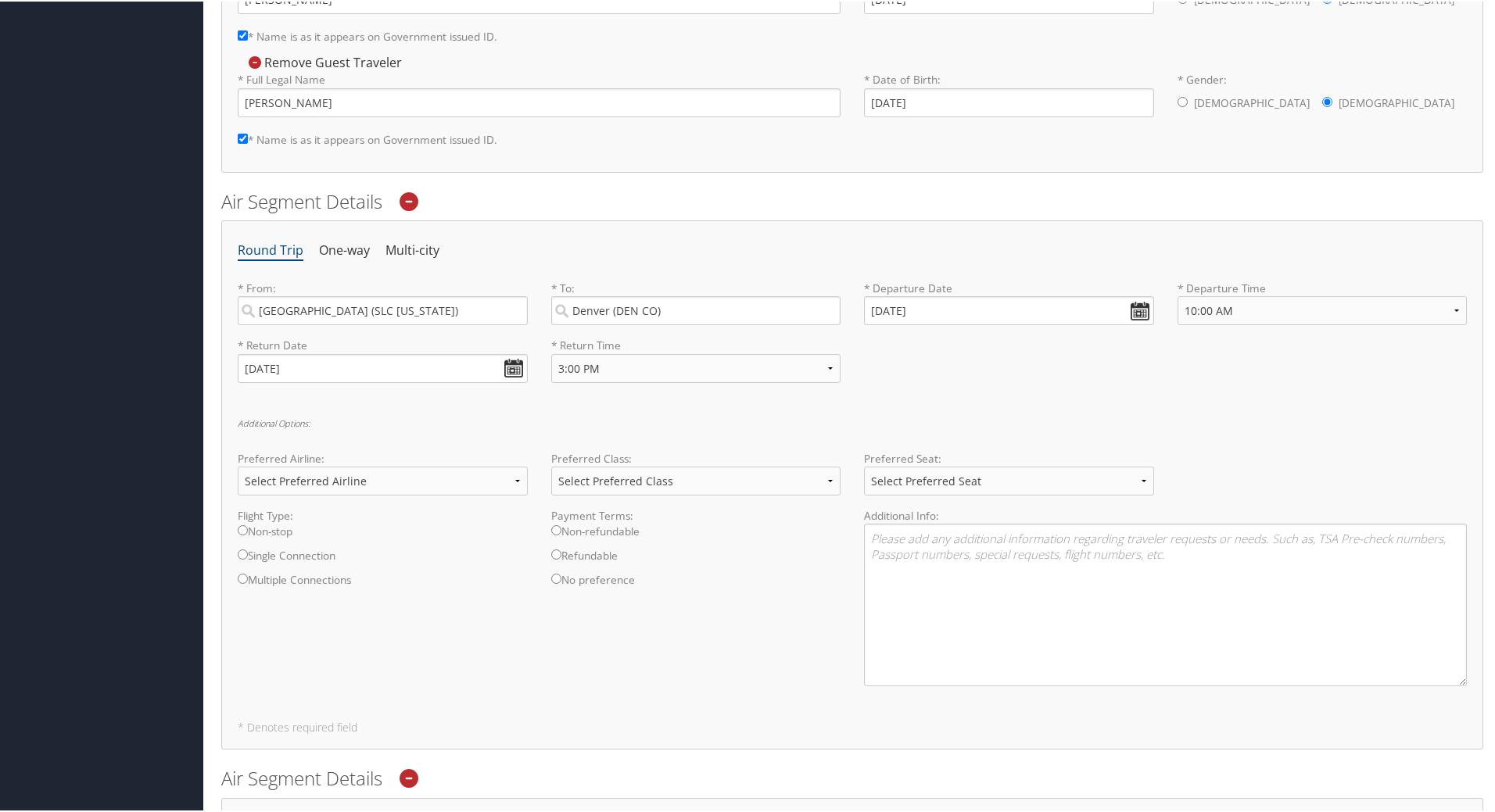
click at [243, 526] on input "Non-stop" at bounding box center [243, 528] width 10 height 10
radio input "true"
click at [957, 477] on select "Select Preferred Seat Aisle Window Middle" at bounding box center [1009, 479] width 290 height 29
click at [864, 465] on select "Select Preferred Seat Aisle Window Middle" at bounding box center [1009, 479] width 290 height 29
click at [900, 478] on select "Select Preferred Seat Aisle Window Middle" at bounding box center [1009, 479] width 290 height 29
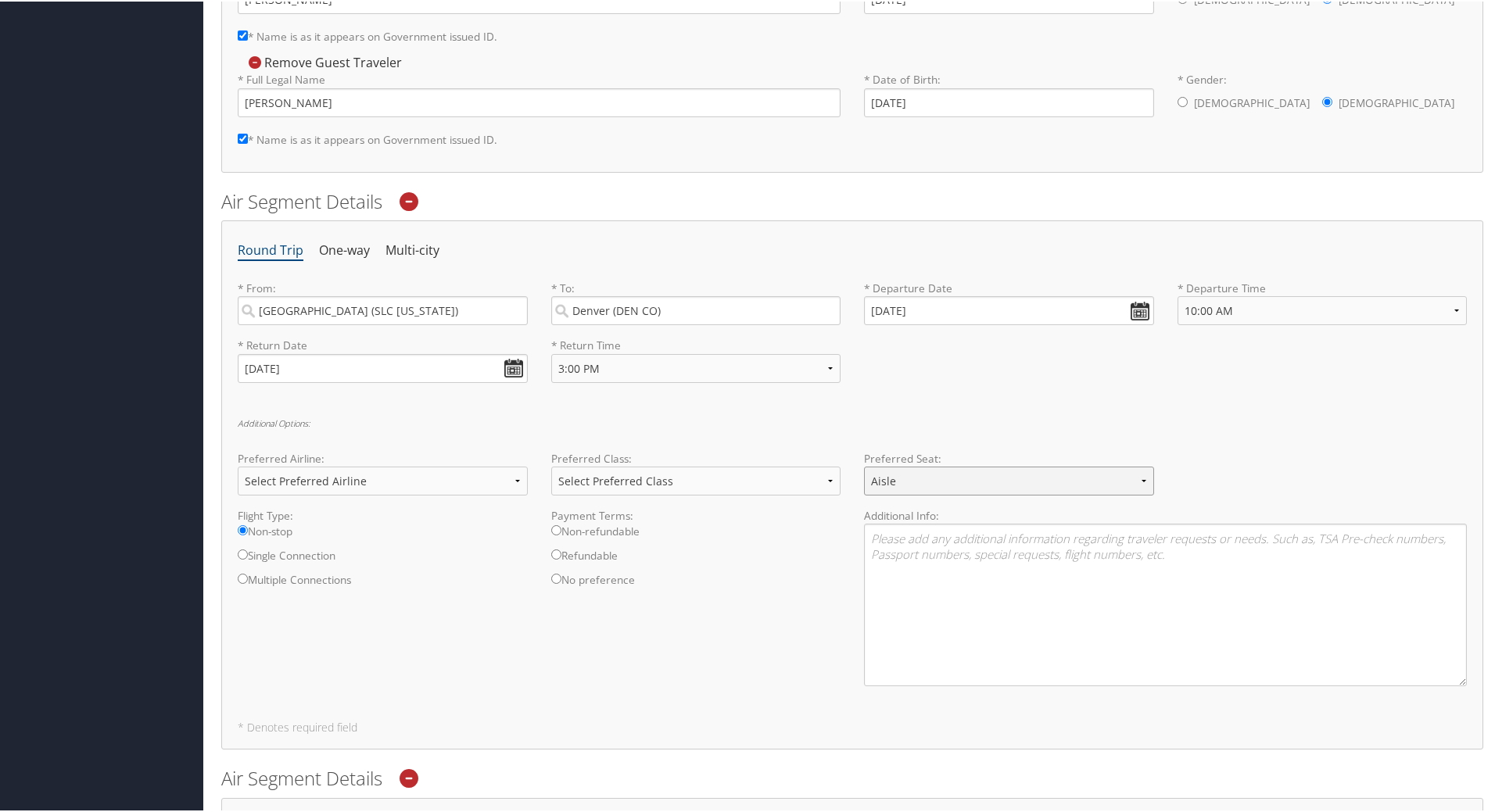
select select "Window"
click at [864, 465] on select "Select Preferred Seat Aisle Window Middle" at bounding box center [1009, 479] width 290 height 29
click at [899, 559] on textarea at bounding box center [1165, 604] width 603 height 163
type textarea "Preferred information for Wendee Aguilar - Window Seat please"
click at [823, 479] on select "Select Preferred Class Economy Economy Plus Business First Class" at bounding box center [696, 479] width 290 height 29
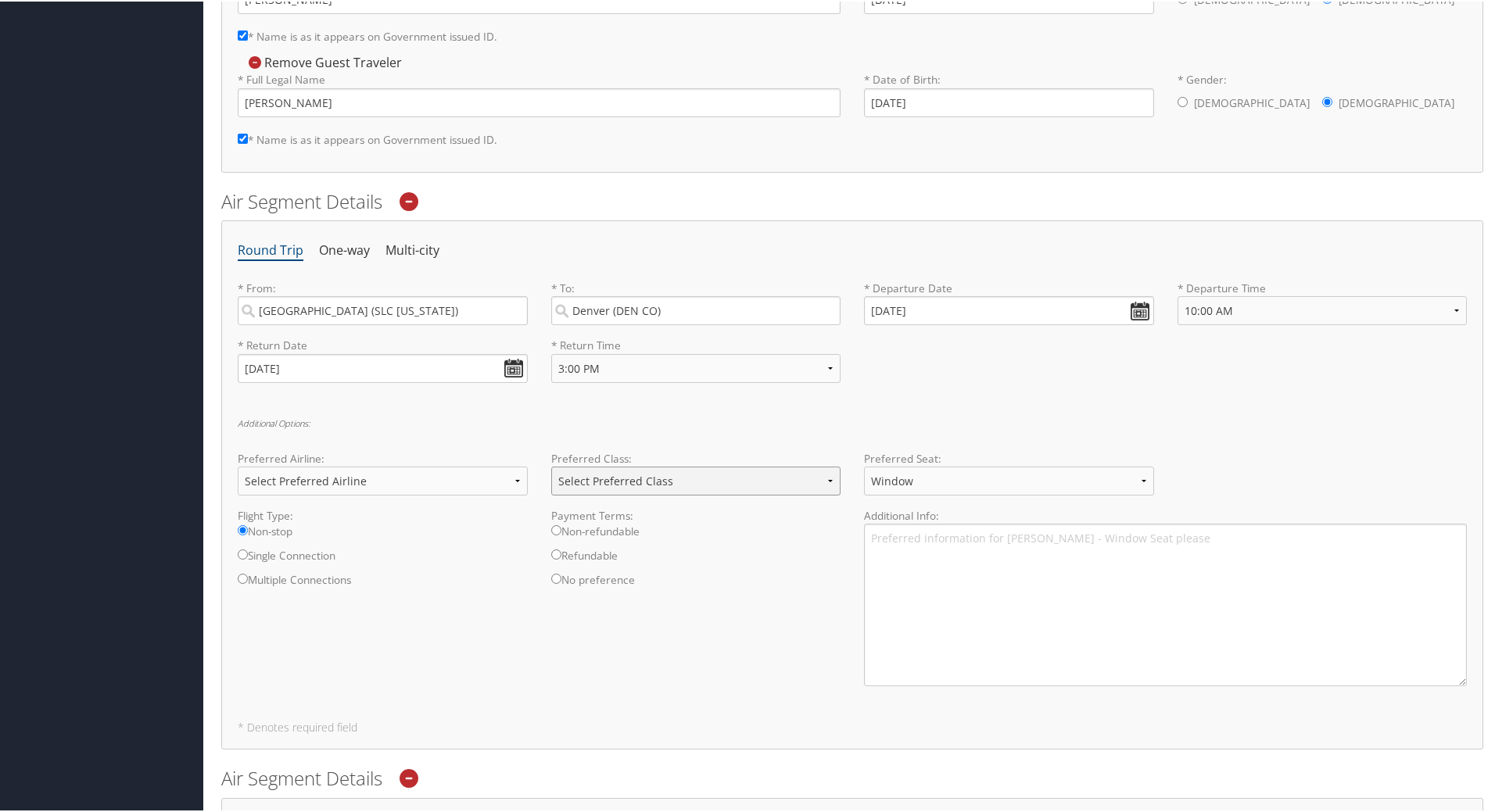
select select "Economy"
click at [551, 465] on select "Select Preferred Class Economy Economy Plus Business First Class" at bounding box center [696, 479] width 290 height 29
click at [974, 618] on textarea "Preferred information for Wendee Aguilar - Window Seat please" at bounding box center [1165, 604] width 603 height 163
click at [409, 480] on select "Select Preferred Airline Delta United Airlines American Airlines Southwest Airl…" at bounding box center [383, 479] width 290 height 29
select select "Delta(DL)"
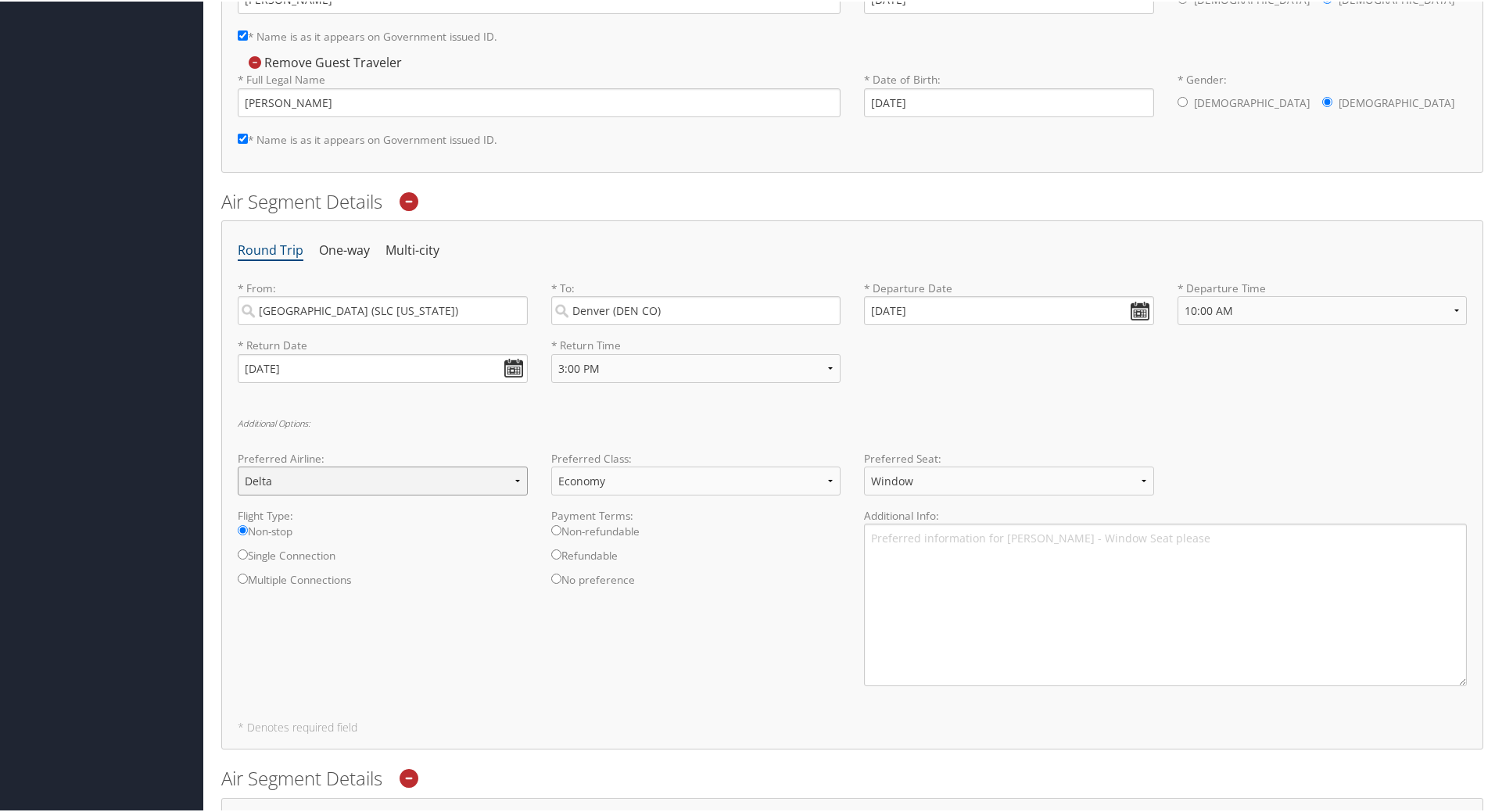
click at [238, 465] on select "Select Preferred Airline Delta United Airlines American Airlines Southwest Airl…" at bounding box center [383, 479] width 290 height 29
click at [995, 583] on textarea "Preferred information for Wendee Aguilar - Window Seat please" at bounding box center [1165, 604] width 603 height 163
click at [1234, 543] on textarea "Preferred information for Wendee Aguilar - Window Seat please" at bounding box center [1165, 604] width 603 height 163
click at [1017, 547] on textarea "Preferred information for Wendee Aguilar - Window Seat please. Preferred Flight…" at bounding box center [1165, 604] width 603 height 163
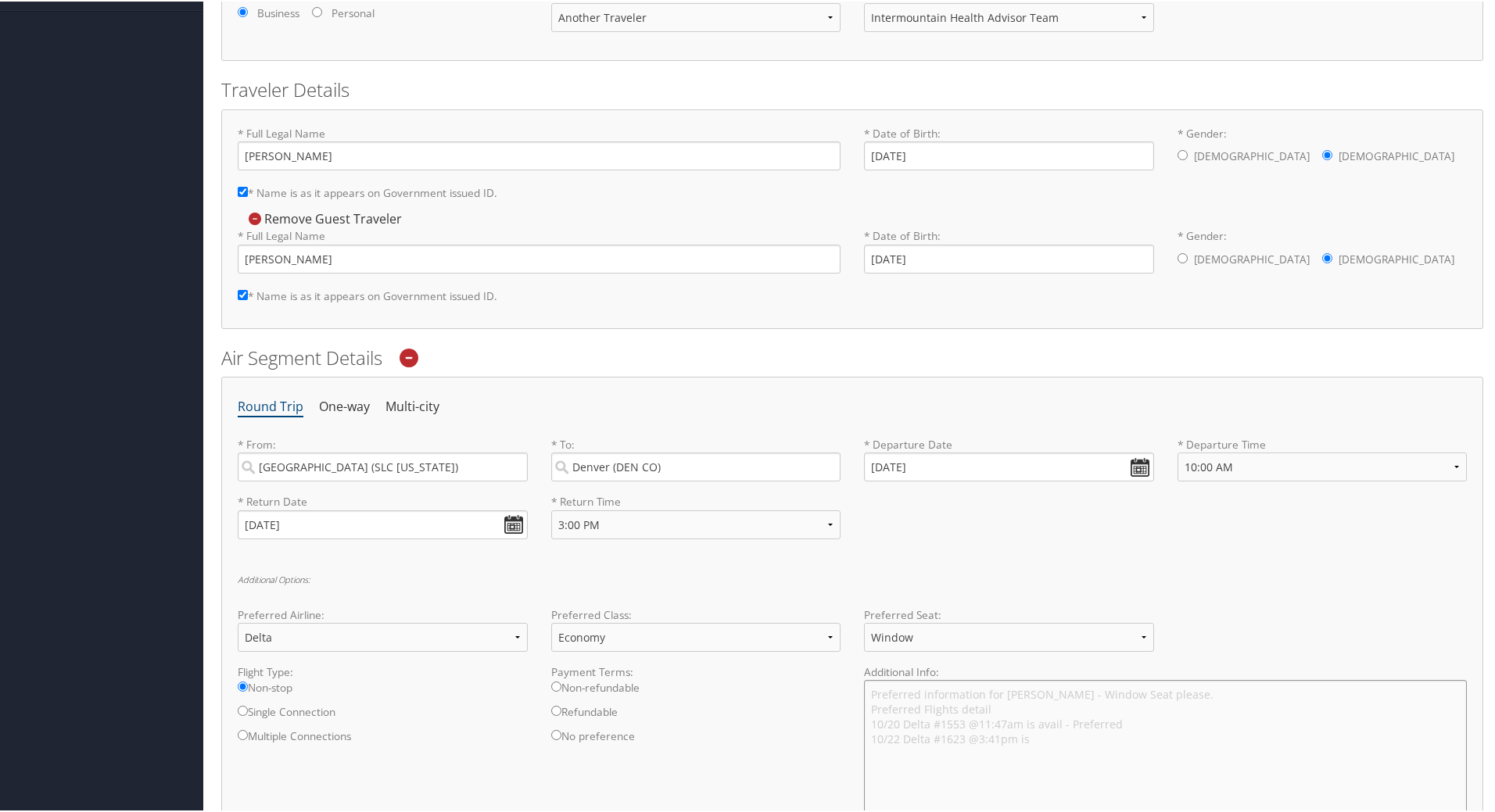
scroll to position [0, 0]
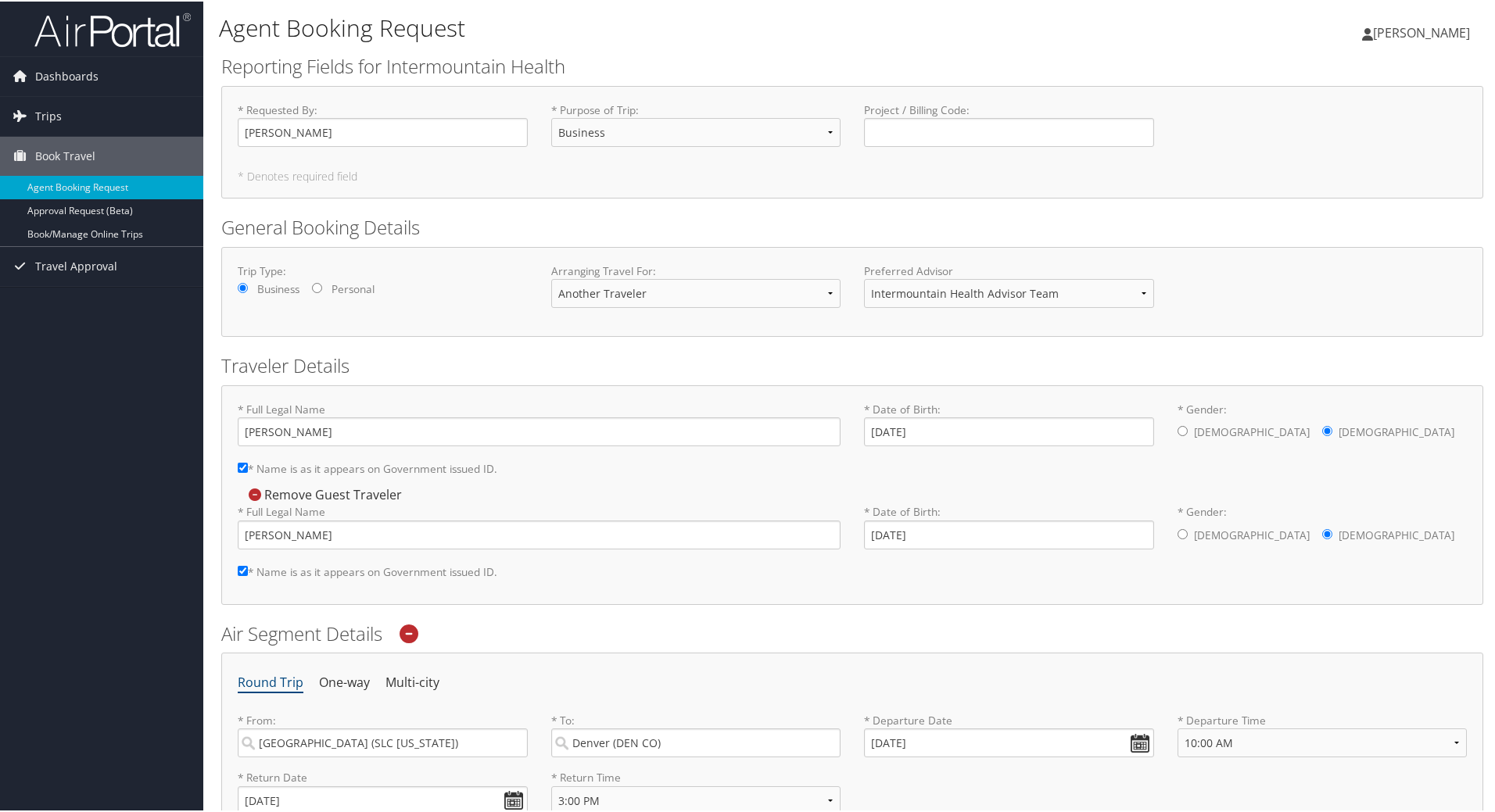
click at [1330, 64] on div "Harmony Lowenstein Harmony Lowenstein My Settings Travel Agency Contacts View T…" at bounding box center [1250, 37] width 500 height 60
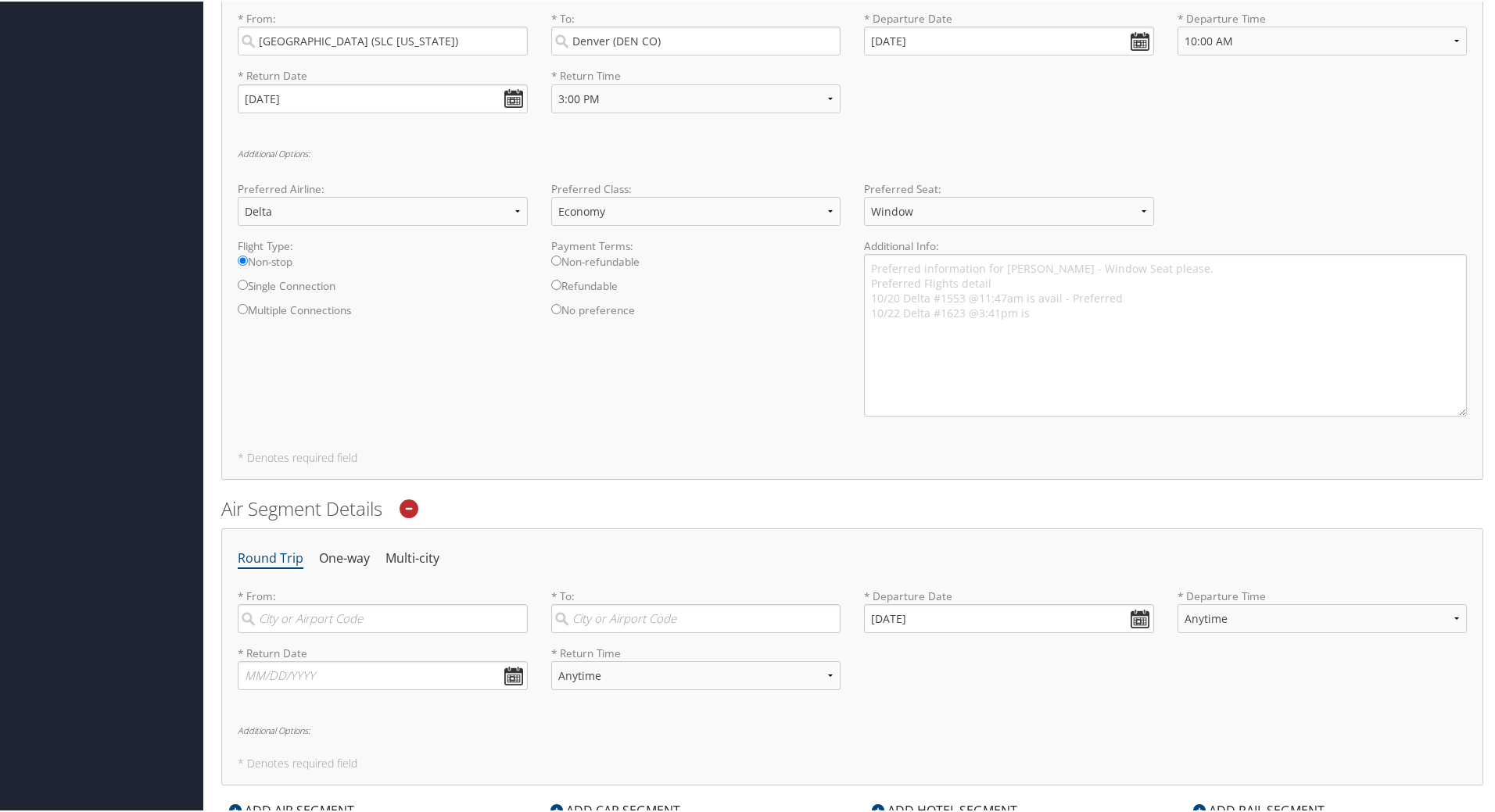
scroll to position [781, 0]
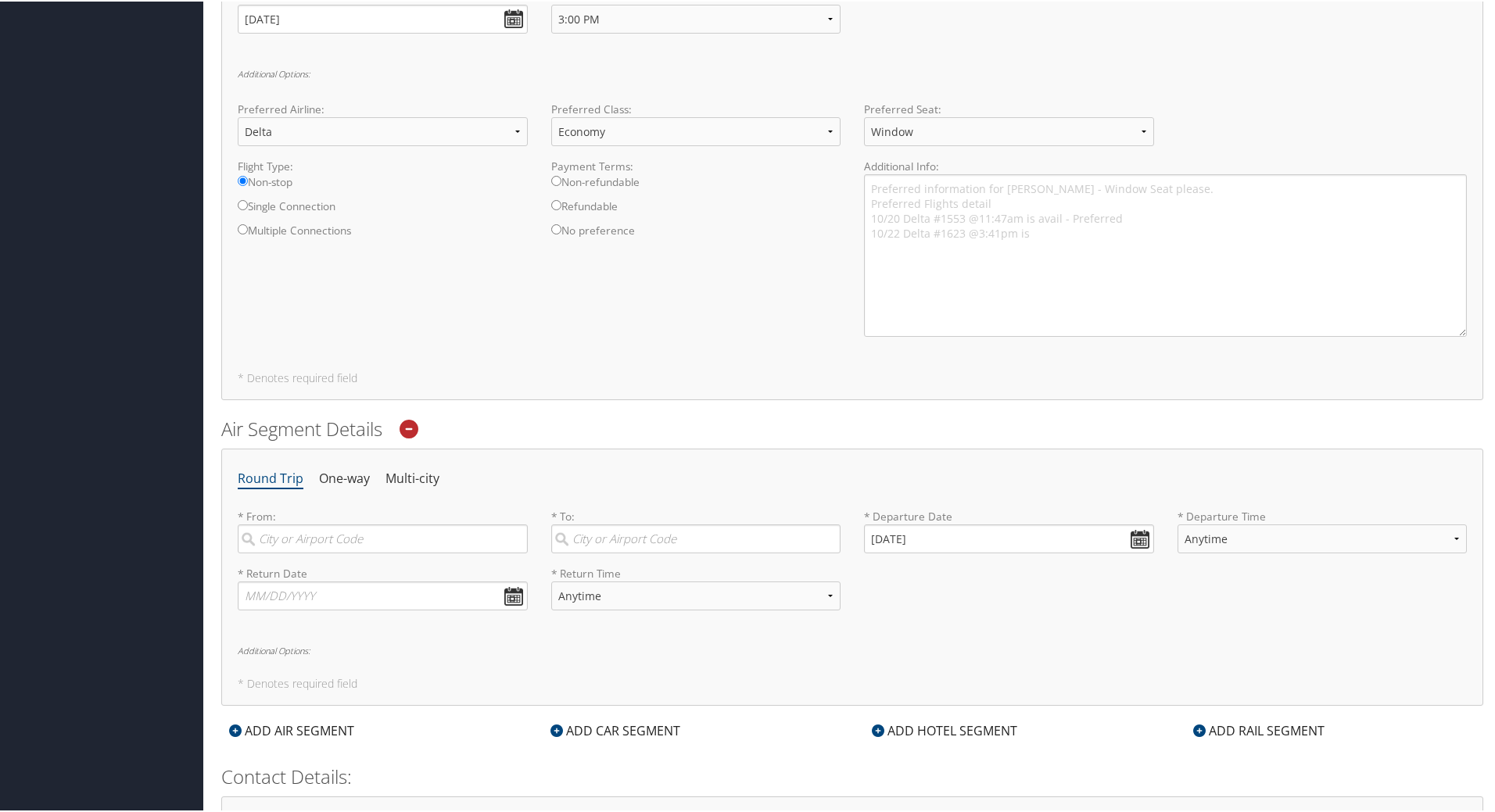
click at [1007, 642] on div "Round Trip One-way Multi-city * From: Required * To: Required * Departure Date …" at bounding box center [852, 576] width 1262 height 257
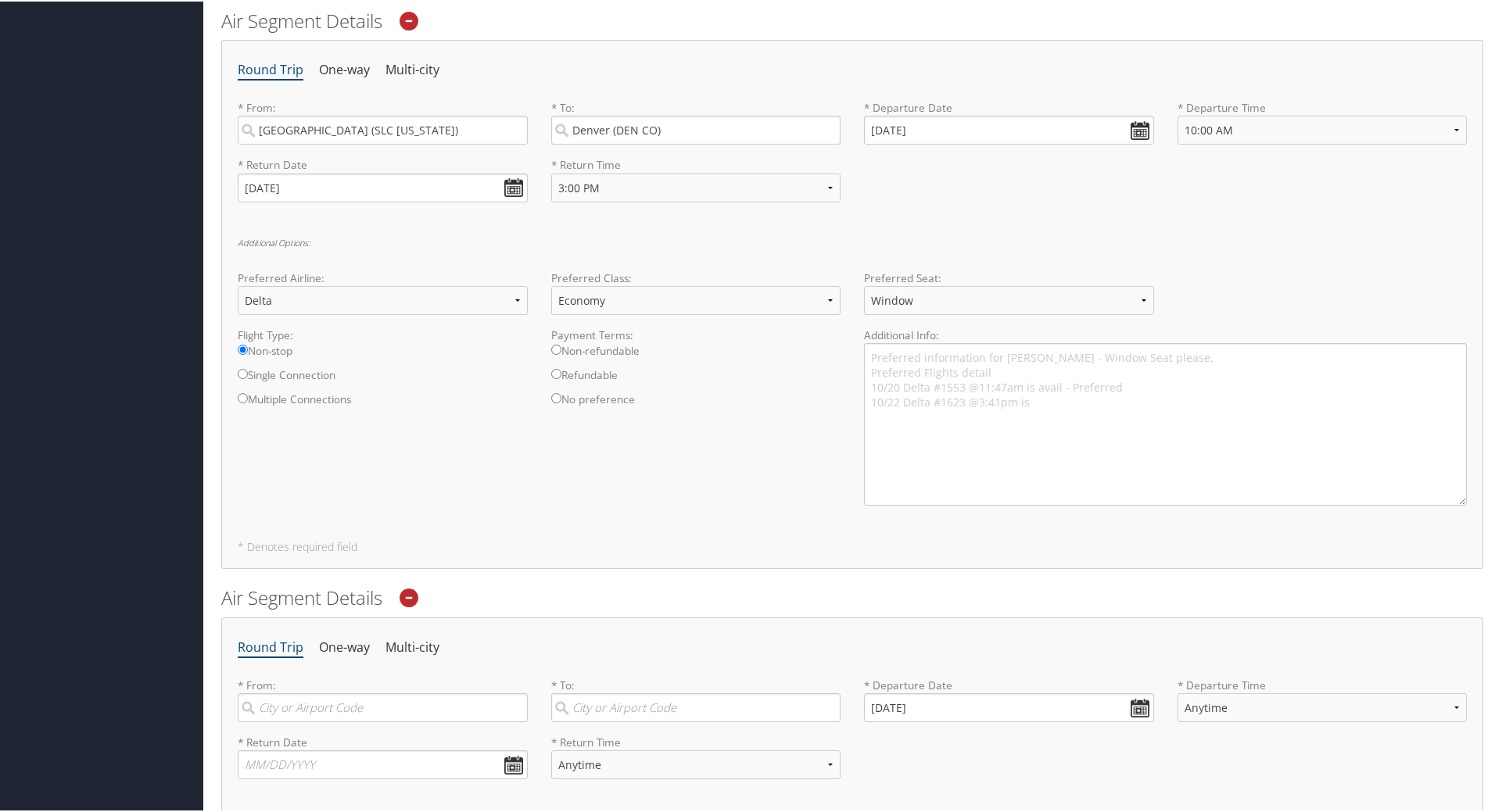
scroll to position [625, 0]
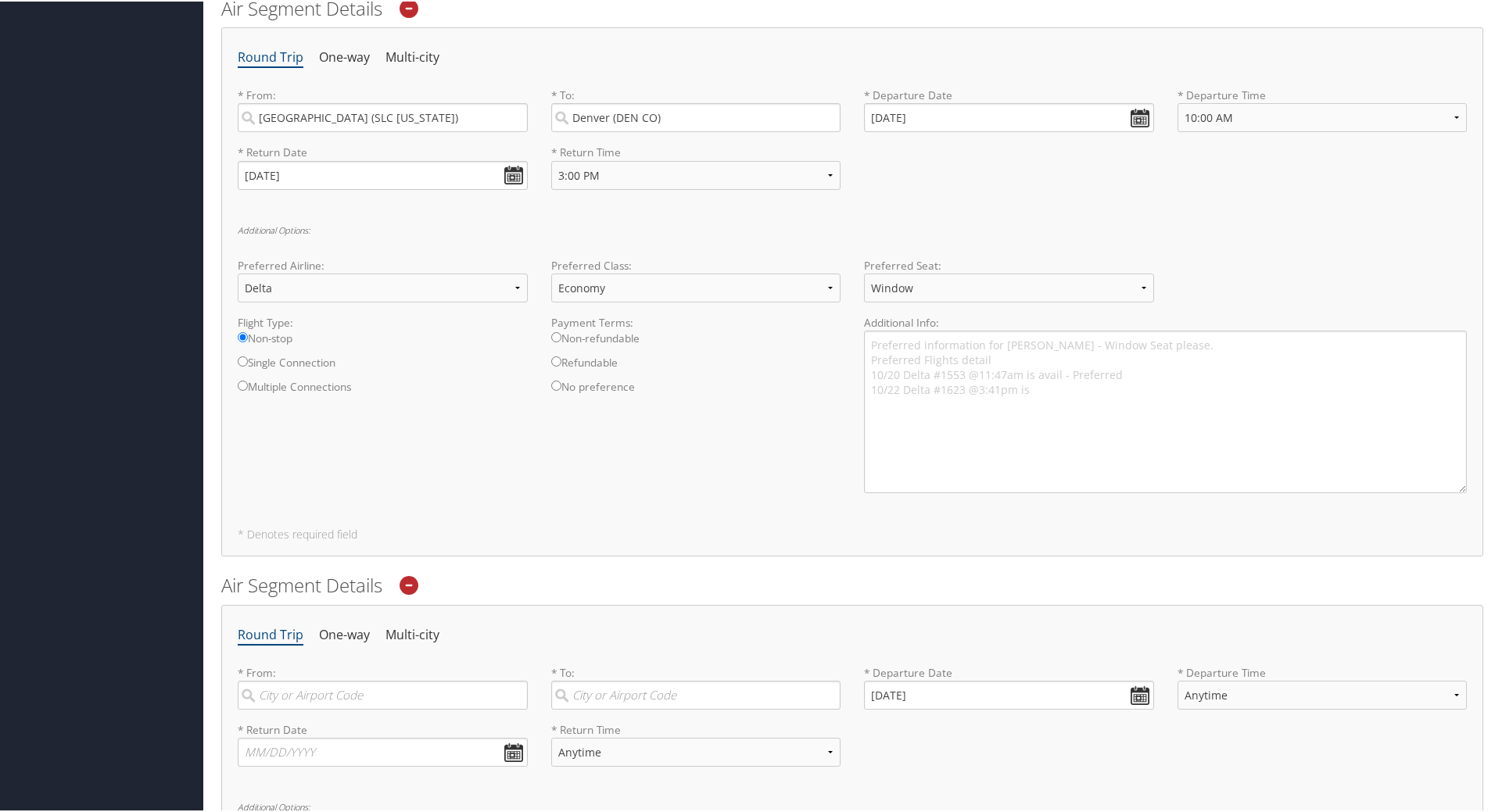
click at [411, 586] on icon at bounding box center [408, 583] width 19 height 19
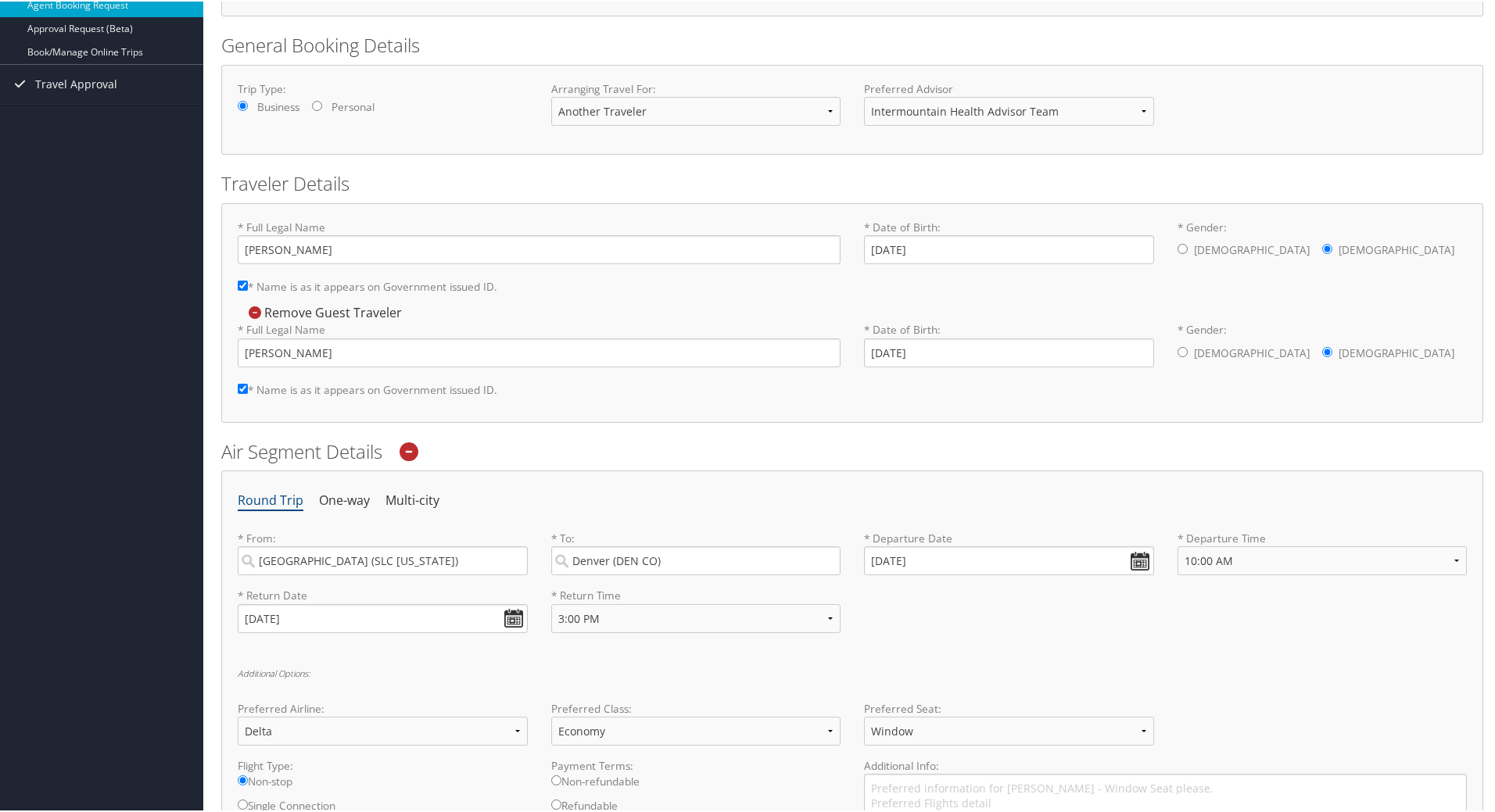
scroll to position [156, 0]
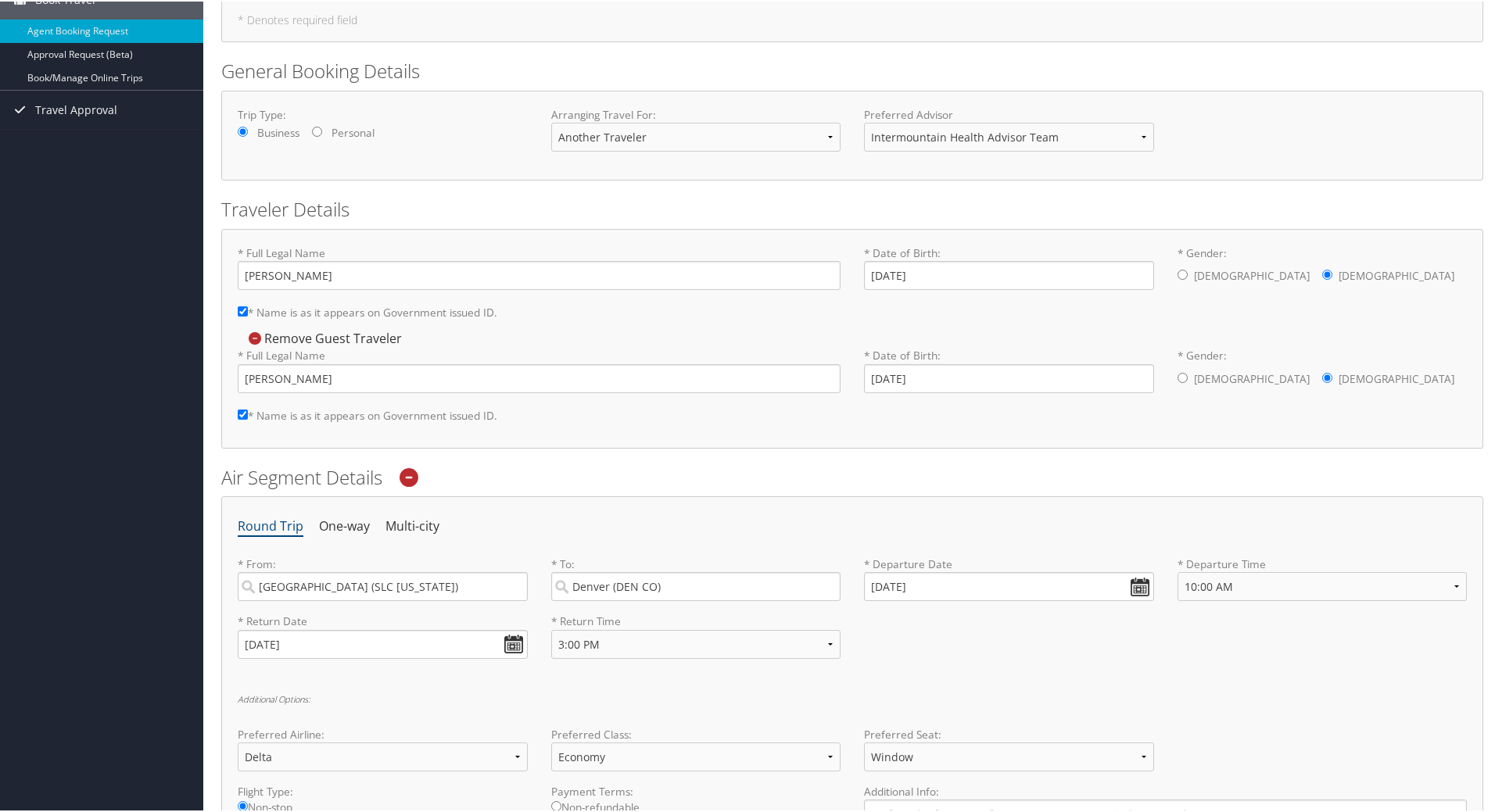
click at [253, 333] on icon at bounding box center [255, 337] width 13 height 13
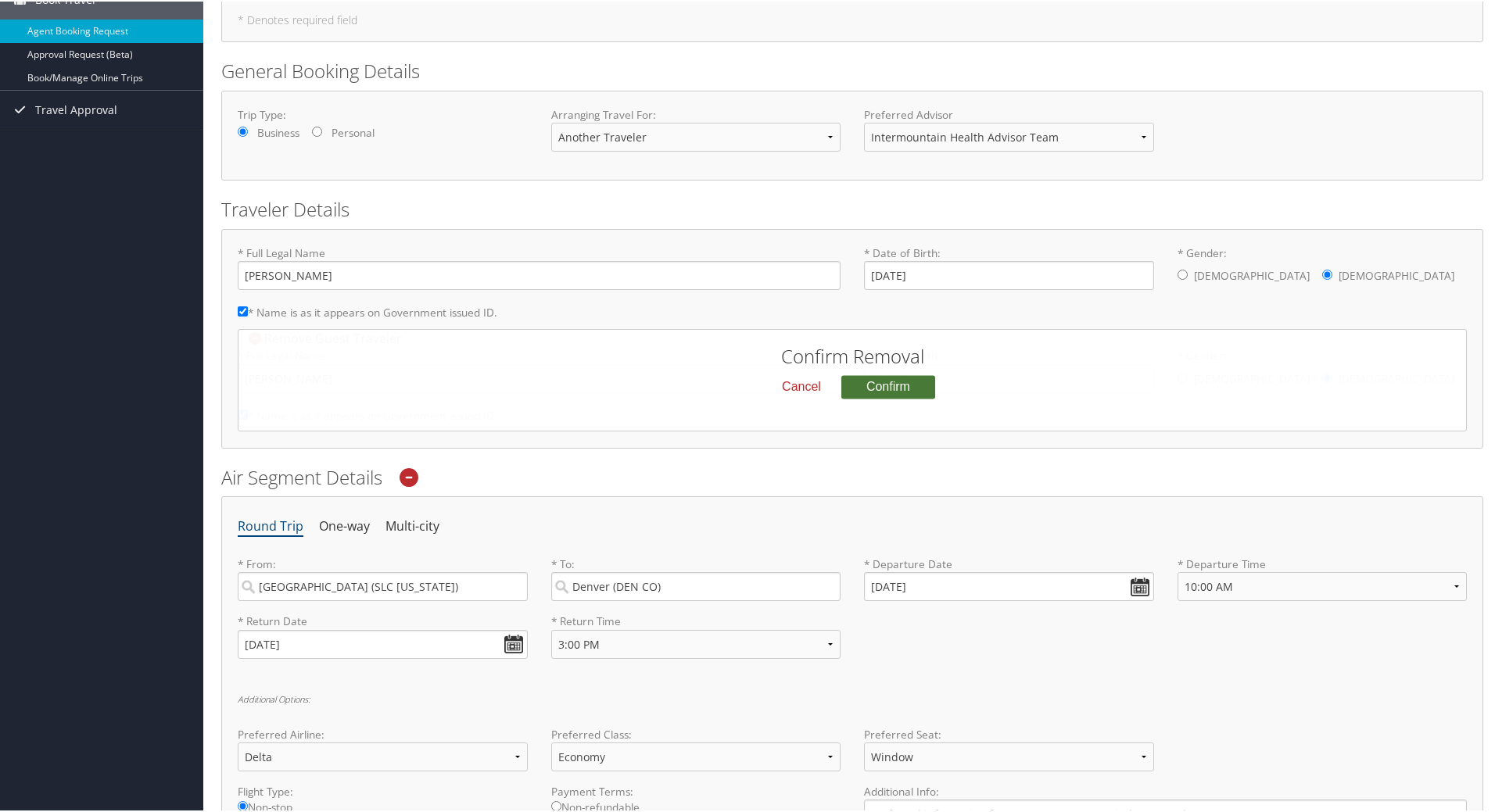
click at [879, 382] on button "Confirm" at bounding box center [887, 384] width 94 height 23
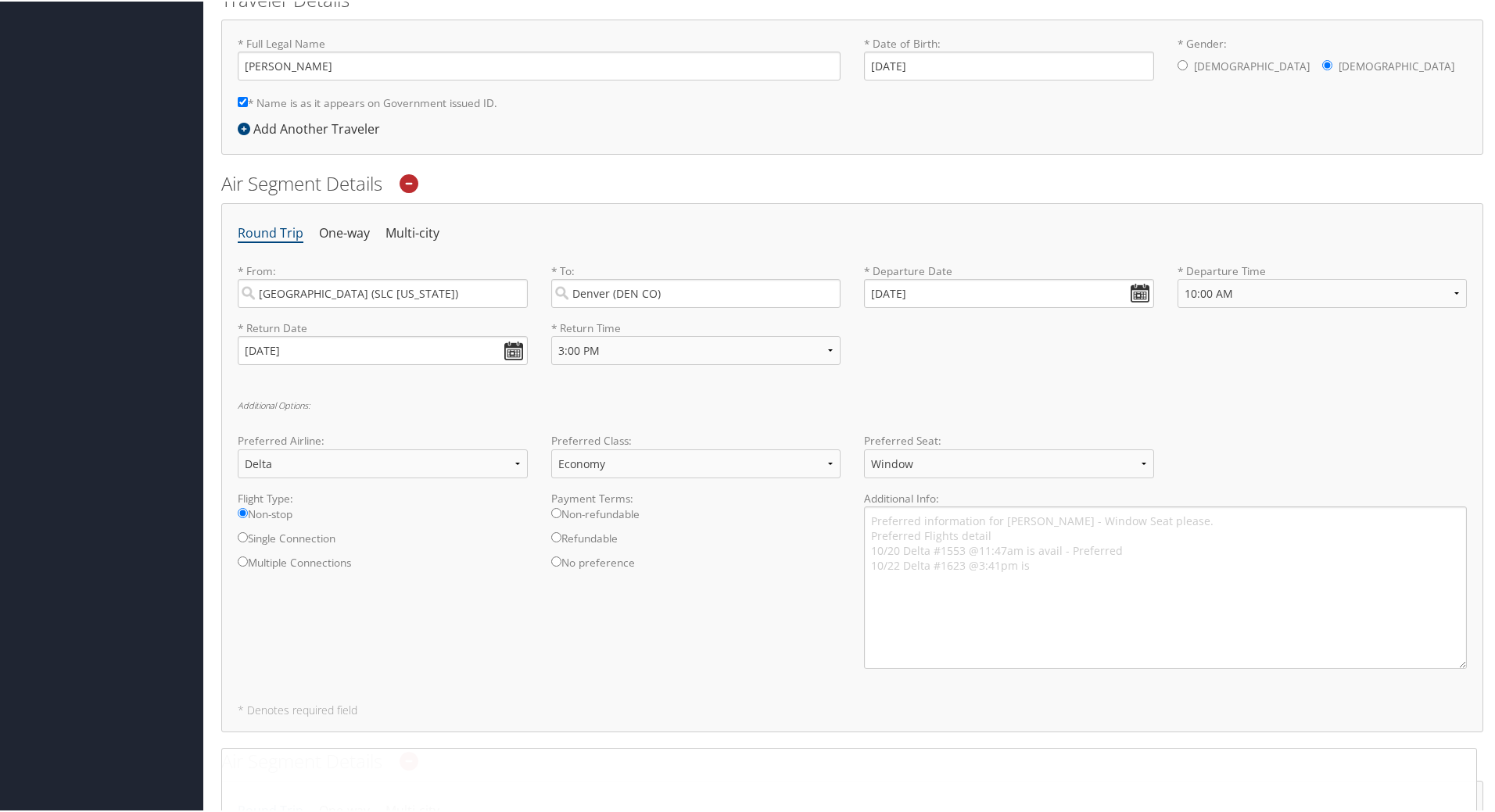
scroll to position [391, 0]
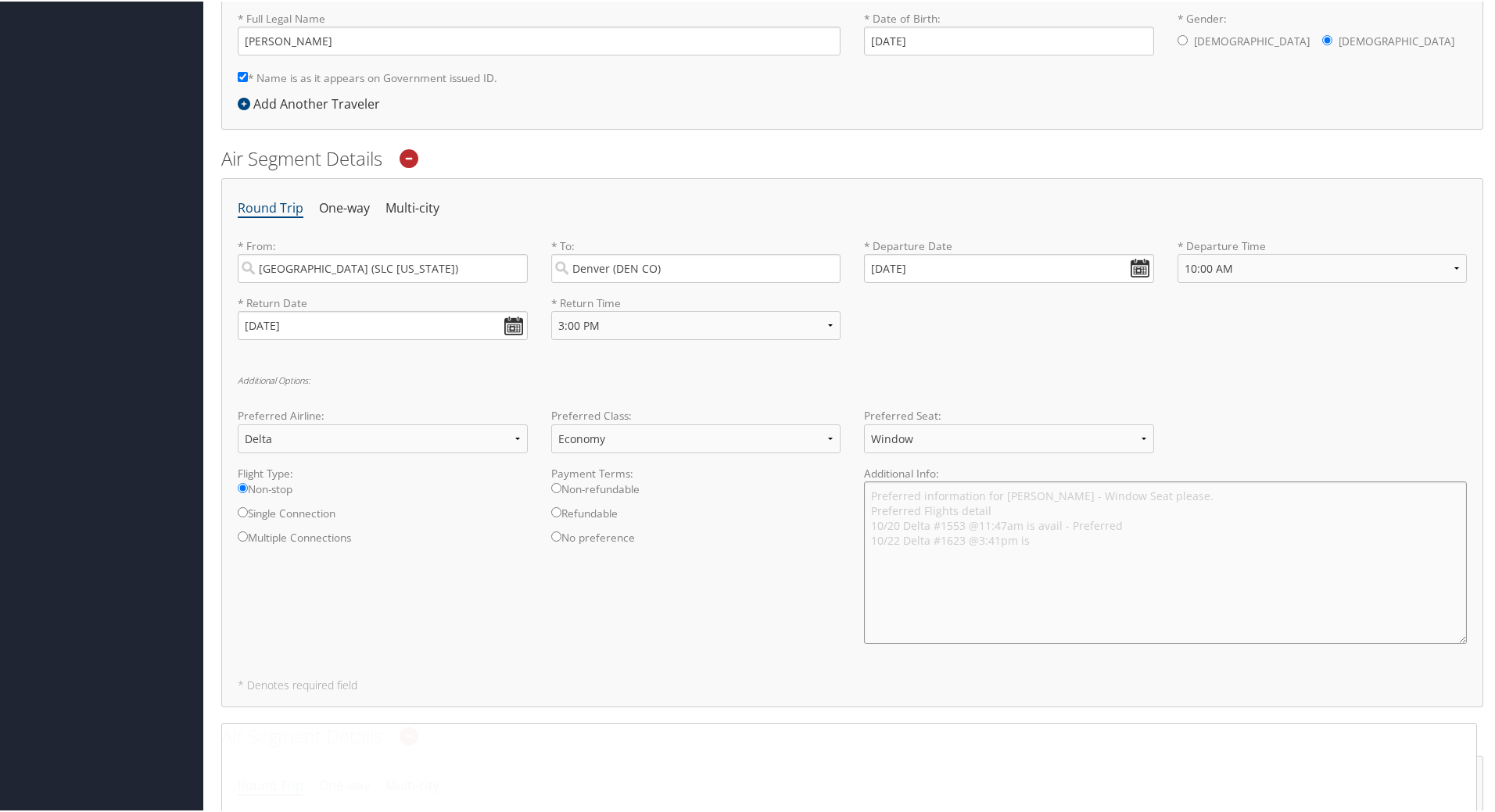
click at [1029, 533] on textarea "Preferred information for Wendee Aguilar - Window Seat please. Preferred Flight…" at bounding box center [1165, 561] width 603 height 163
click at [1136, 522] on textarea "Preferred information for Wendee Aguilar - Window Seat please. Preferred Flight…" at bounding box center [1165, 561] width 603 height 163
click at [1025, 523] on textarea "Preferred information for Wendee Aguilar - Window Seat please. Preferred Flight…" at bounding box center [1165, 561] width 603 height 163
click at [1113, 523] on textarea "Preferred information for Wendee Aguilar - Window Seat please. Preferred Flight…" at bounding box center [1165, 561] width 603 height 163
click at [957, 507] on textarea "Preferred information for Wendee Aguilar - Window Seat please. Preferred Flight…" at bounding box center [1165, 561] width 603 height 163
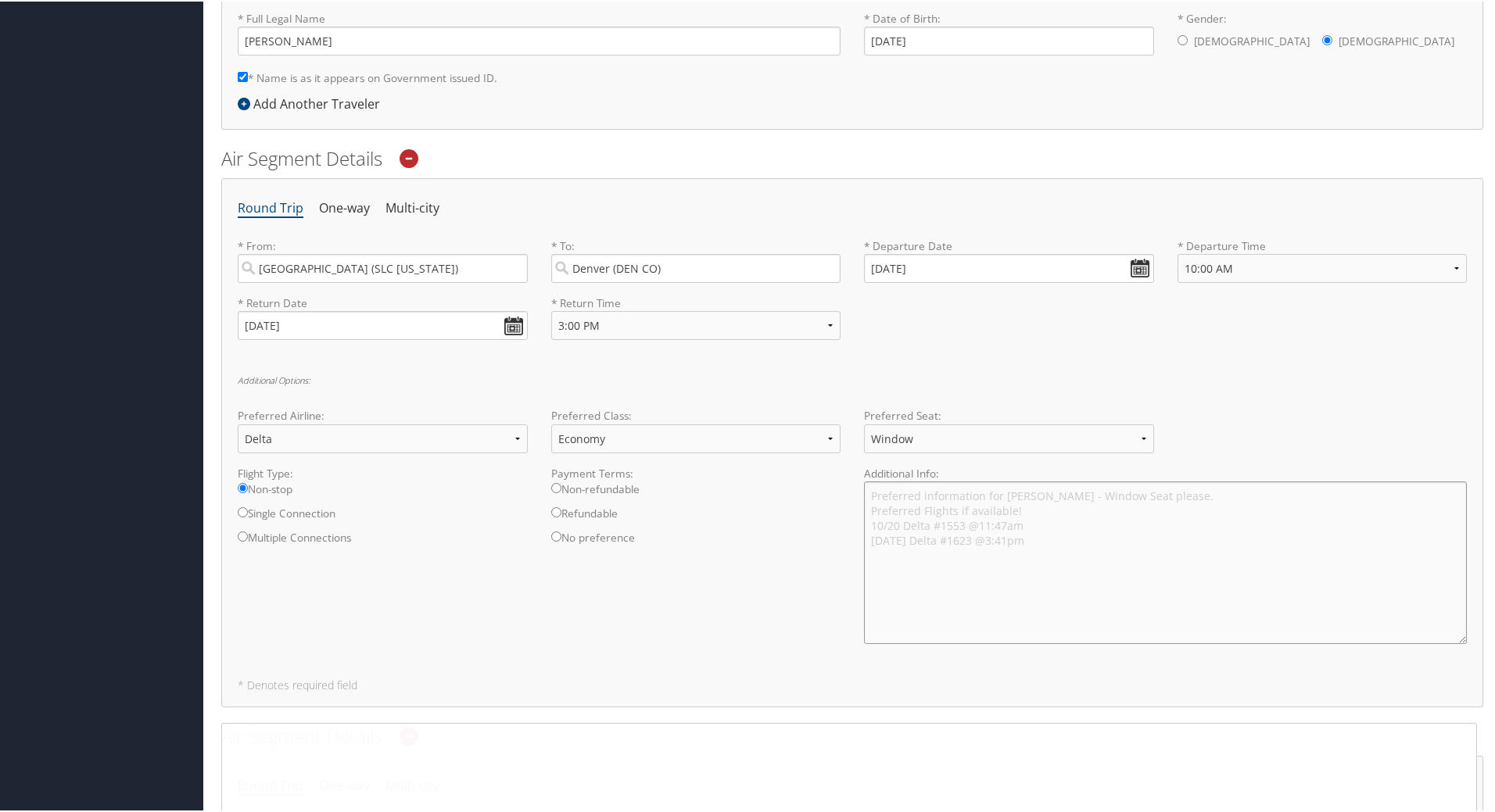
type textarea "Preferred information for Wendee Aguilar - Window Seat please. Preferred Flight…"
click at [811, 573] on div "Flight Type: Non-stop Single Connection Multiple Connections Payment Terms: Non…" at bounding box center [852, 559] width 1252 height 191
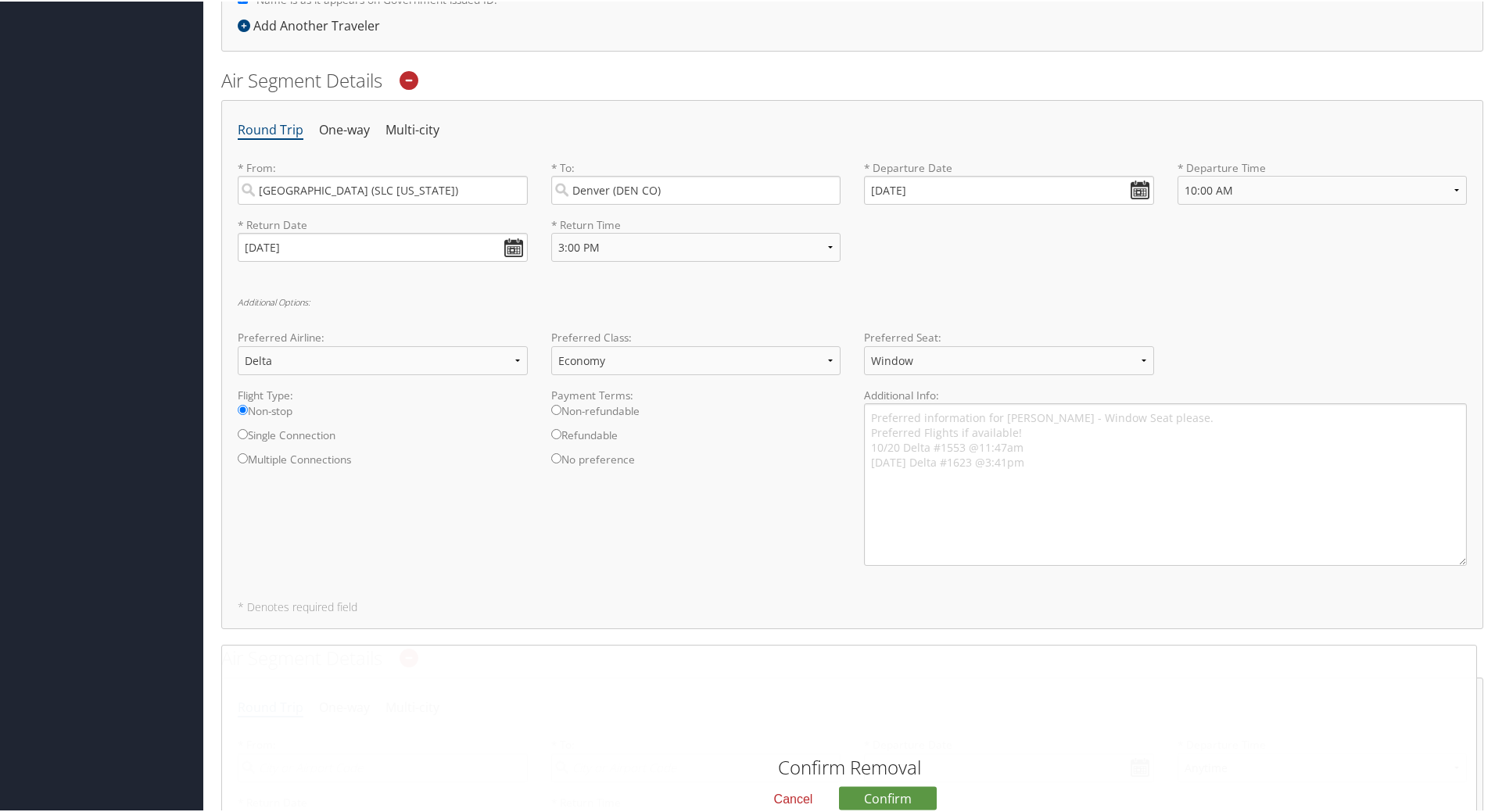
click at [554, 462] on input "No preference" at bounding box center [556, 456] width 10 height 10
radio input "true"
click at [557, 458] on input "No preference" at bounding box center [556, 456] width 10 height 10
drag, startPoint x: 1030, startPoint y: 456, endPoint x: 869, endPoint y: 413, distance: 166.6
click at [869, 413] on textarea "Preferred information for Wendee Aguilar - Window Seat please. Preferred Flight…" at bounding box center [1165, 483] width 603 height 163
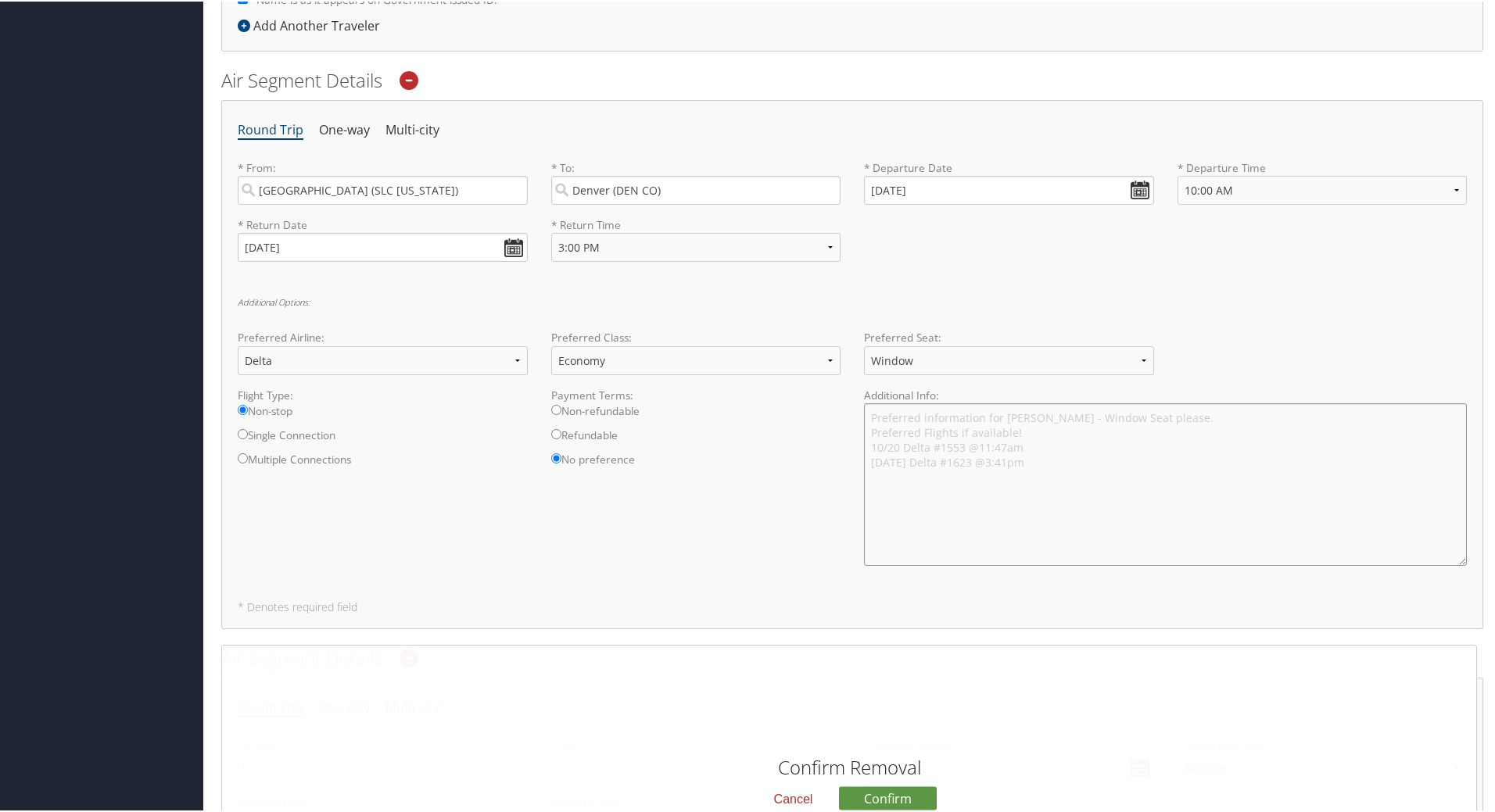
drag, startPoint x: 912, startPoint y: 423, endPoint x: 921, endPoint y: 493, distance: 70.6
click at [920, 497] on textarea "Preferred information for Wendee Aguilar - Window Seat please. Preferred Flight…" at bounding box center [1165, 483] width 603 height 163
drag, startPoint x: 1035, startPoint y: 458, endPoint x: 862, endPoint y: 409, distance: 179.8
click at [864, 409] on textarea "Preferred information for Wendee Aguilar - Window Seat please. Preferred Flight…" at bounding box center [1165, 483] width 603 height 163
click at [1074, 511] on textarea "Preferred information for Wendee Aguilar - Window Seat please. Preferred Flight…" at bounding box center [1165, 483] width 603 height 163
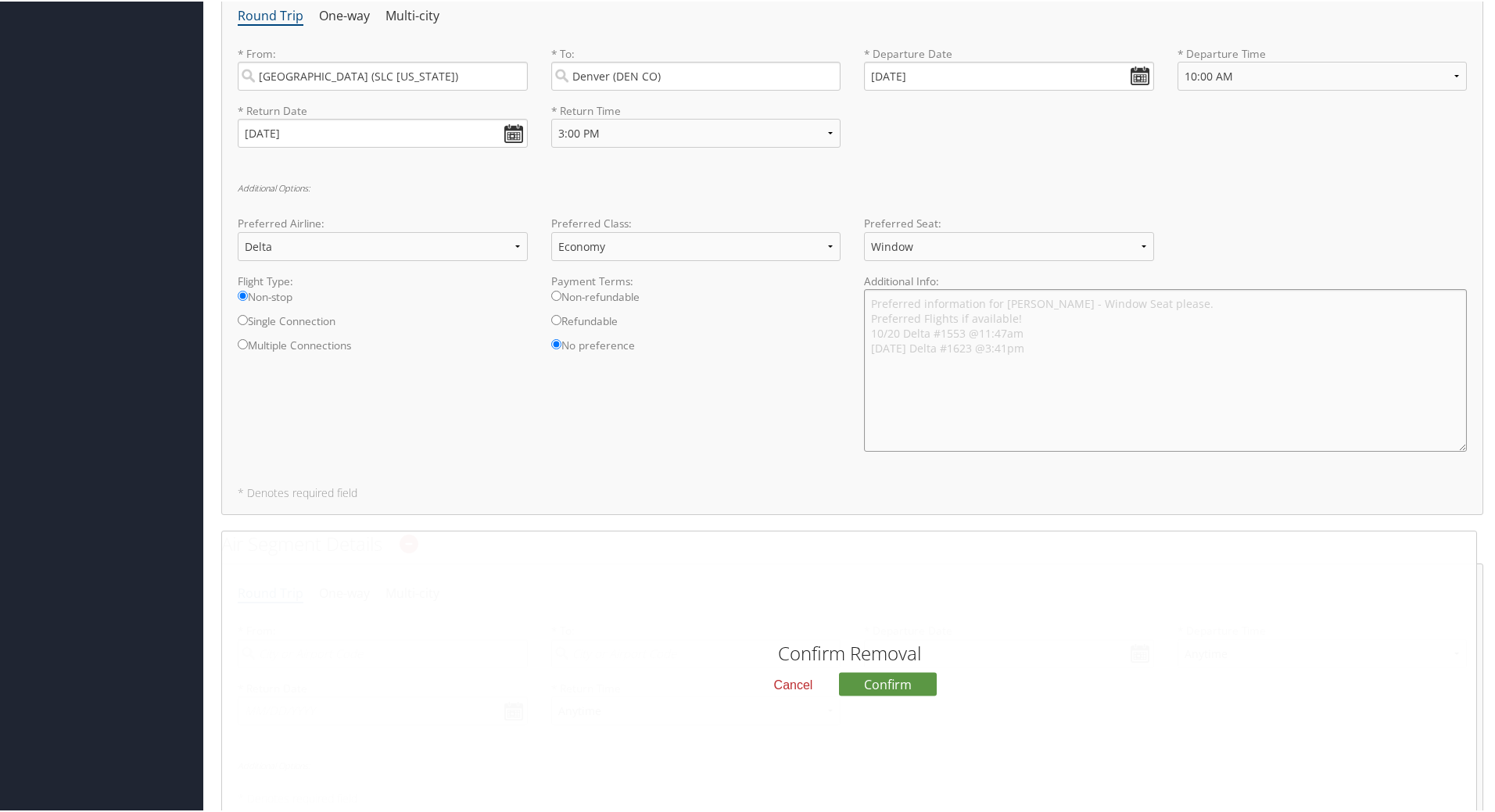
scroll to position [625, 0]
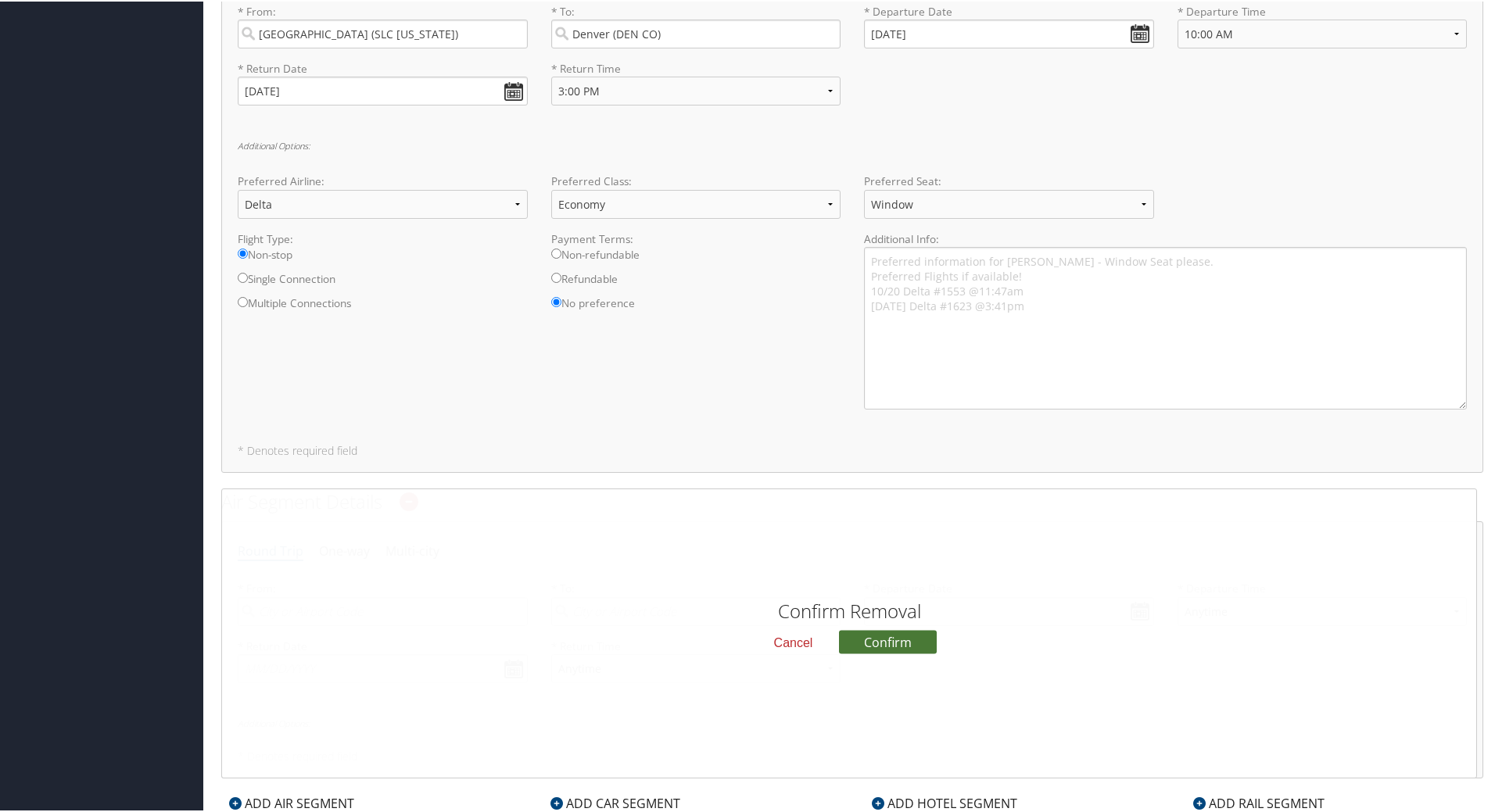
click at [906, 636] on button "Confirm" at bounding box center [887, 640] width 97 height 23
